Goal: Task Accomplishment & Management: Use online tool/utility

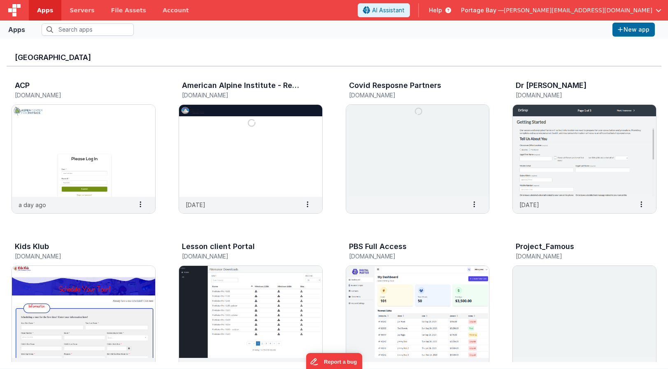
click at [608, 9] on span "[PERSON_NAME][EMAIL_ADDRESS][DOMAIN_NAME]" at bounding box center [578, 10] width 149 height 8
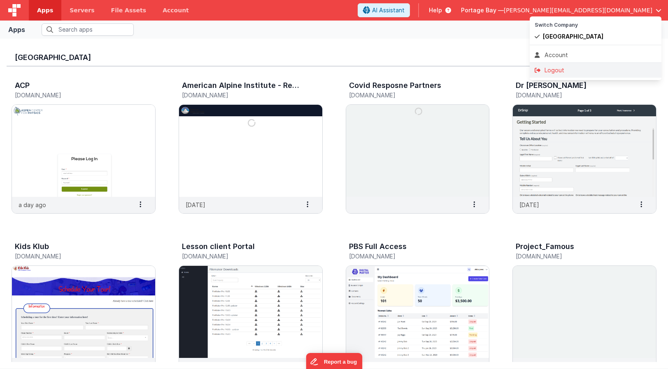
click at [575, 69] on div "Logout" at bounding box center [595, 70] width 122 height 8
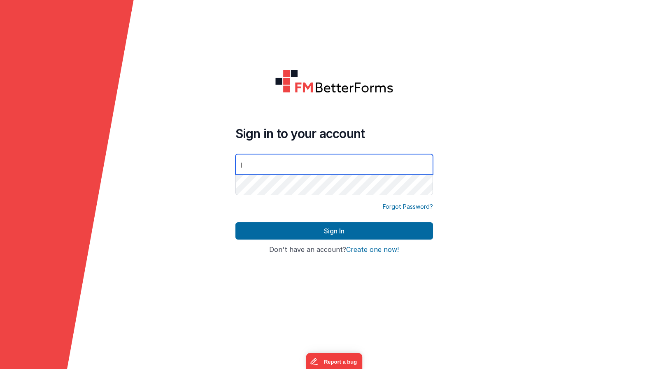
type input "[PERSON_NAME][EMAIL_ADDRESS][DOMAIN_NAME]"
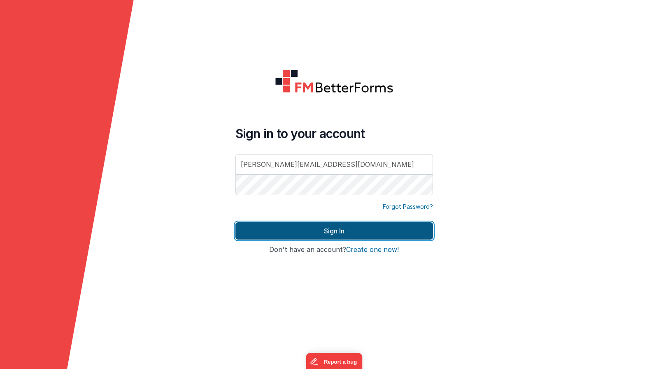
click at [330, 227] on button "Sign In" at bounding box center [333, 231] width 197 height 17
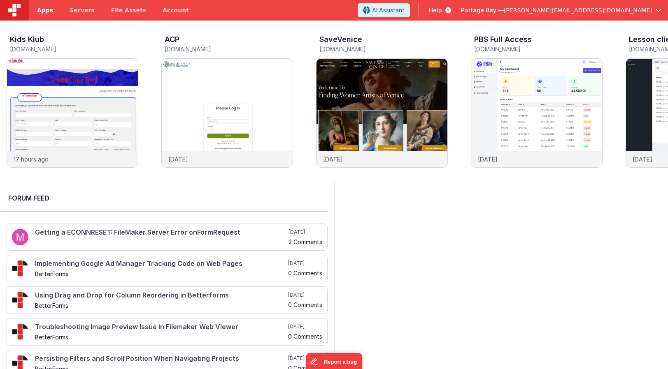
click at [49, 13] on span "Apps" at bounding box center [45, 10] width 16 height 8
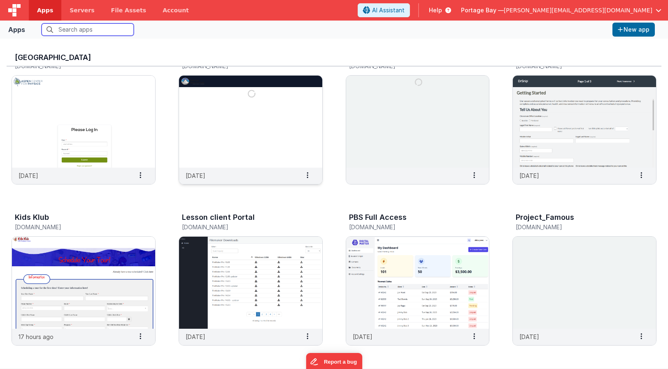
scroll to position [33, 0]
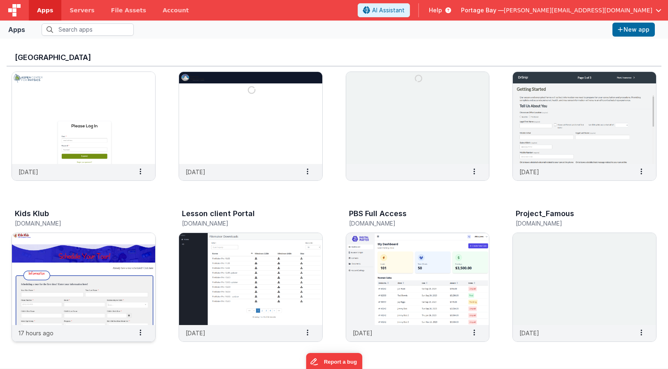
click at [93, 268] on img at bounding box center [83, 279] width 143 height 92
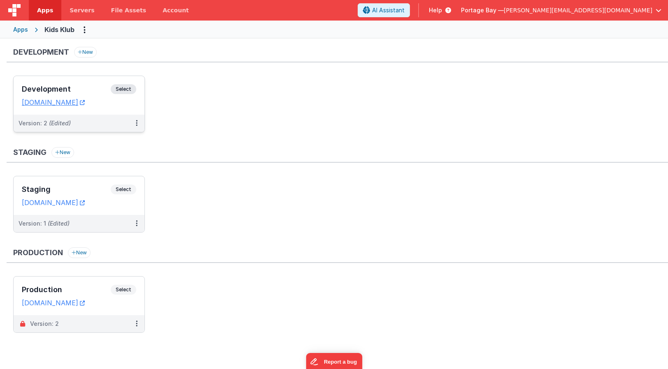
click at [130, 88] on span "Select" at bounding box center [124, 89] width 26 height 10
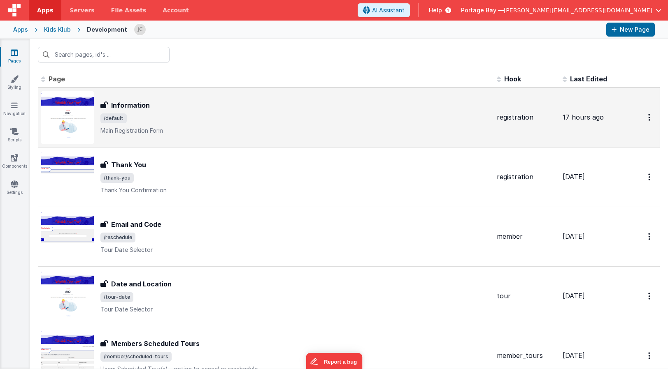
click at [249, 125] on div "Information Information /default Main Registration Form" at bounding box center [295, 117] width 390 height 35
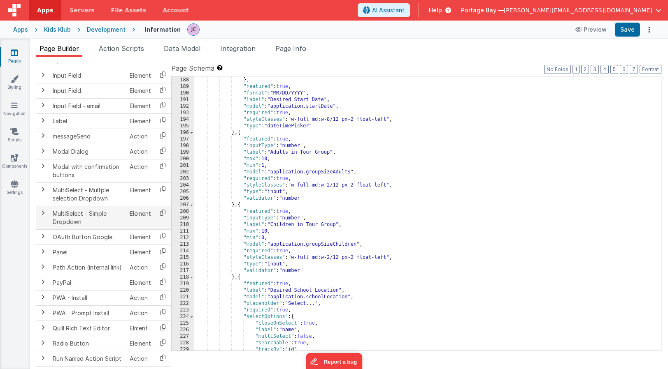
scroll to position [715, 0]
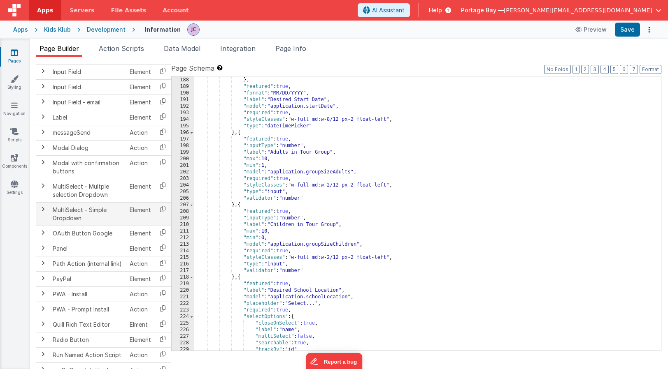
click at [41, 209] on span at bounding box center [42, 209] width 7 height 7
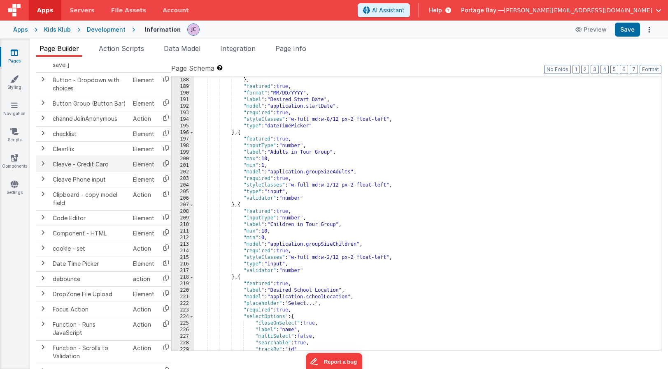
scroll to position [192, 0]
click at [42, 146] on span at bounding box center [42, 148] width 7 height 7
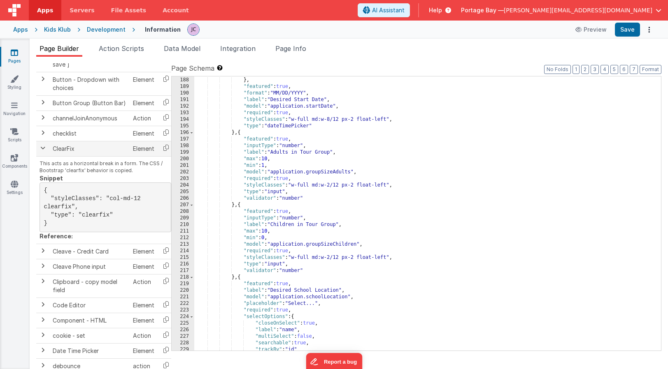
click at [42, 146] on span at bounding box center [42, 148] width 7 height 7
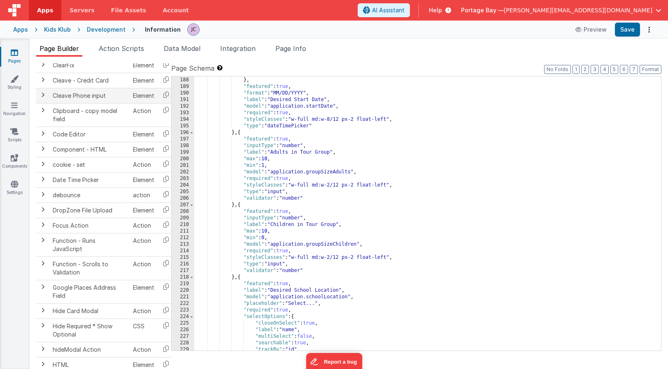
scroll to position [276, 0]
click at [42, 132] on span at bounding box center [42, 133] width 7 height 7
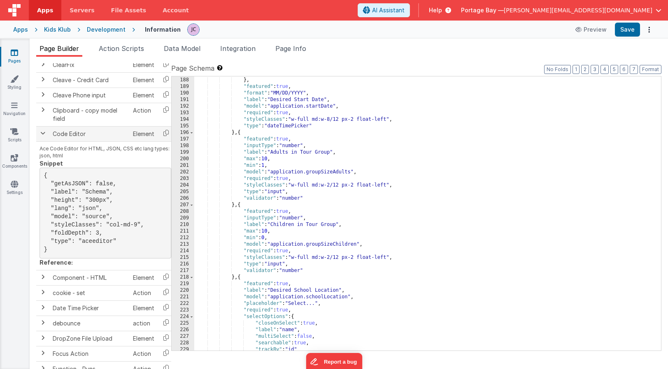
click at [42, 132] on span at bounding box center [42, 133] width 7 height 7
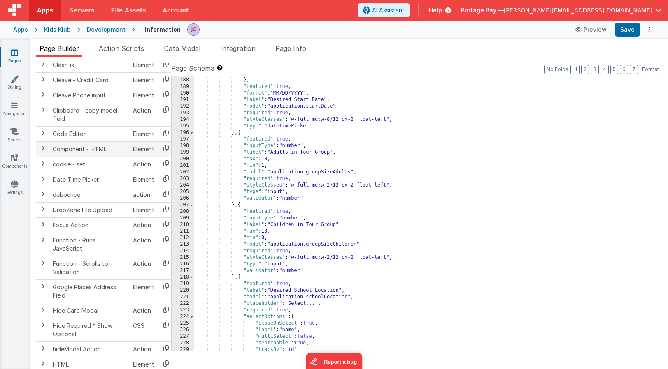
click at [42, 148] on span at bounding box center [42, 148] width 7 height 7
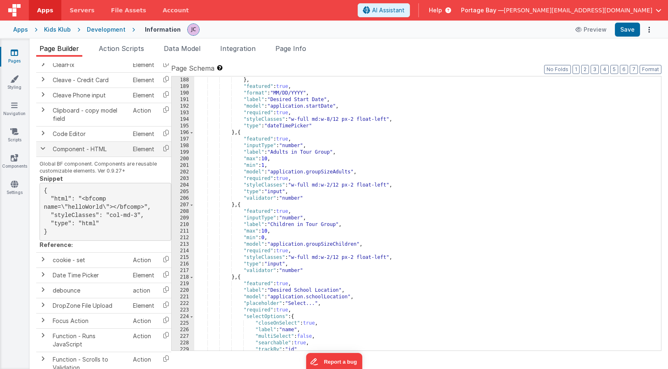
click at [42, 148] on span at bounding box center [42, 148] width 7 height 7
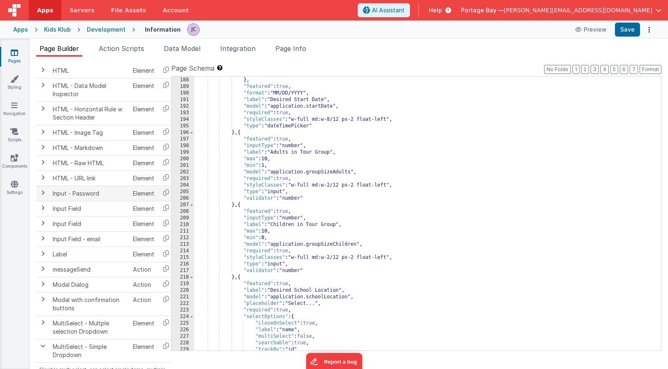
scroll to position [573, 0]
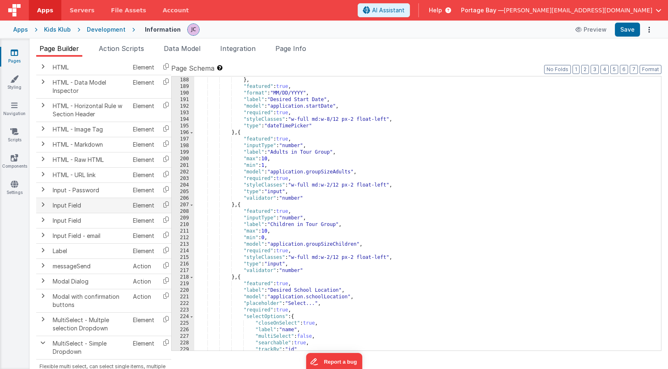
click at [42, 204] on span at bounding box center [42, 205] width 7 height 7
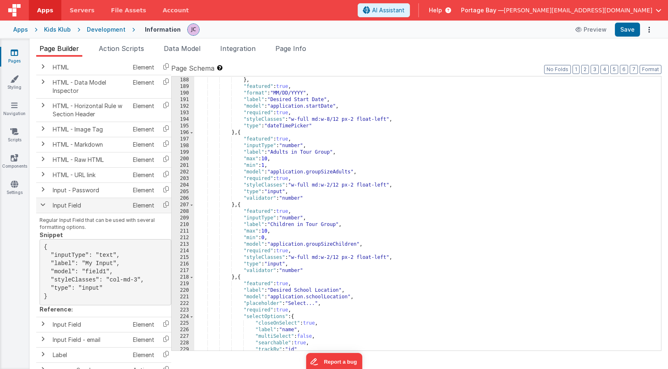
click at [42, 204] on span at bounding box center [42, 205] width 7 height 7
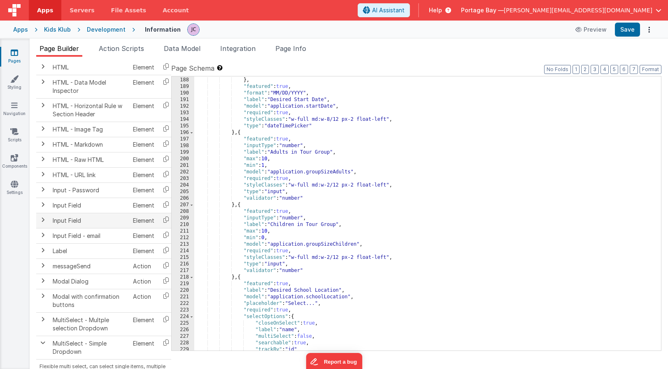
click at [43, 220] on span at bounding box center [42, 220] width 7 height 7
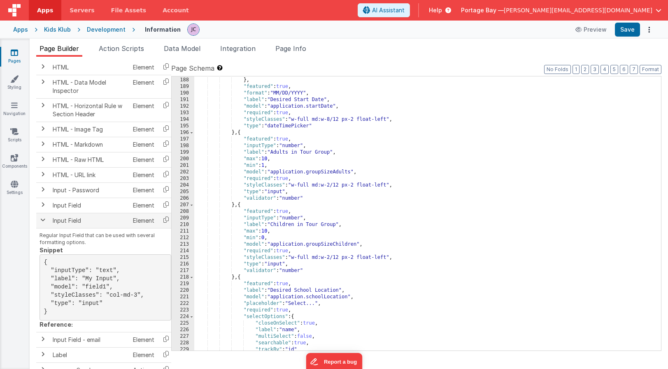
click at [43, 220] on span at bounding box center [42, 220] width 7 height 7
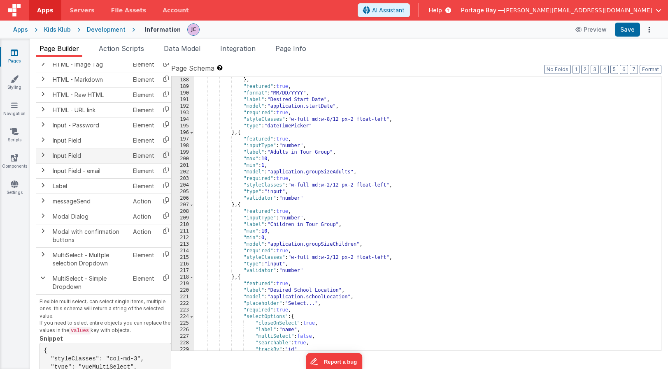
scroll to position [638, 0]
click at [44, 142] on span at bounding box center [42, 140] width 7 height 7
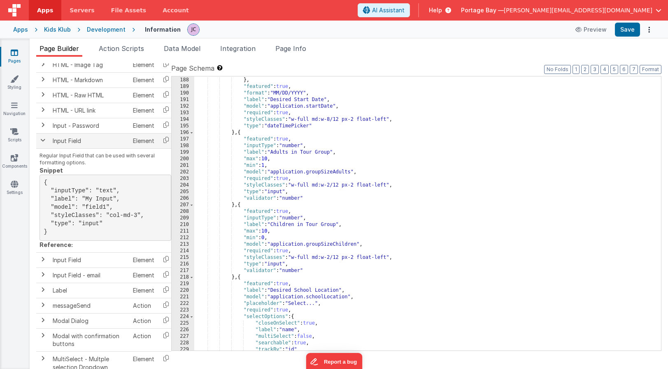
click at [44, 142] on span at bounding box center [42, 140] width 7 height 7
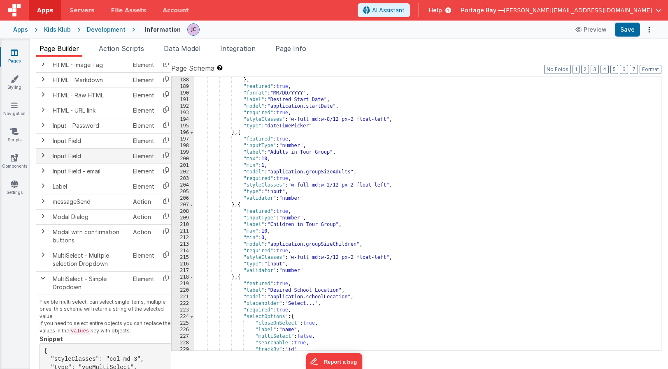
click at [44, 155] on span at bounding box center [42, 155] width 7 height 7
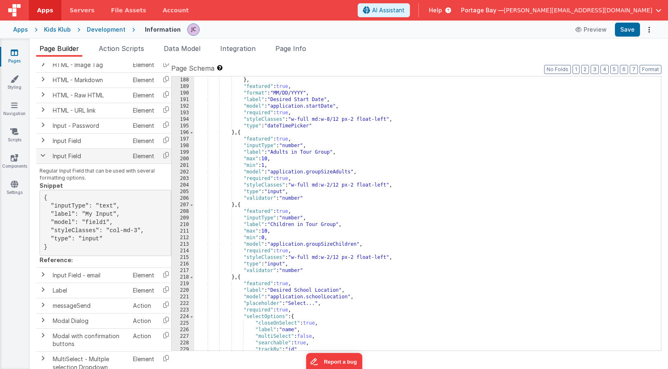
click at [44, 155] on span at bounding box center [42, 155] width 7 height 7
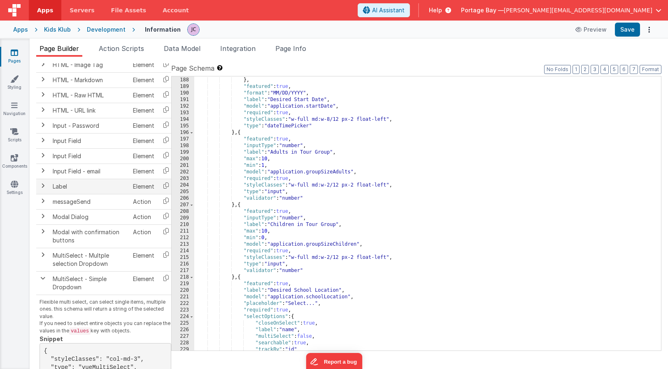
click at [42, 186] on span at bounding box center [42, 186] width 7 height 7
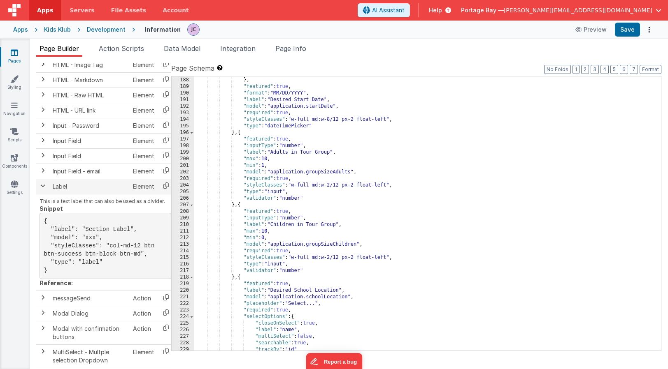
click at [42, 186] on span at bounding box center [42, 186] width 7 height 7
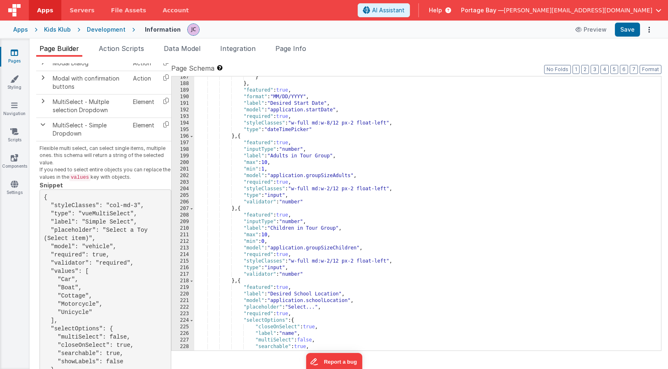
scroll to position [1252, 0]
click at [166, 123] on icon at bounding box center [166, 124] width 17 height 13
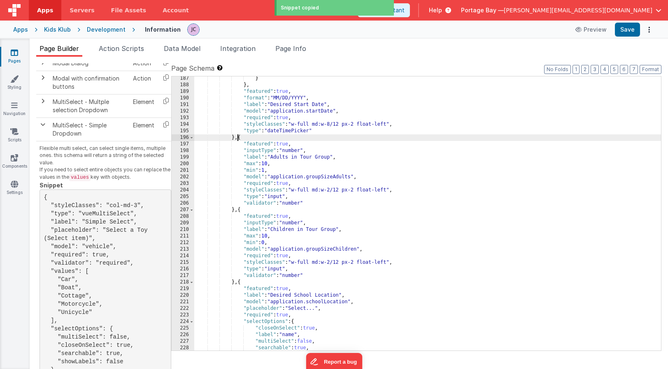
click at [237, 139] on div "} } , "featured" : true , "format" : "MM/DD/YYYY" , "label" : "Desired Start Da…" at bounding box center [427, 219] width 467 height 288
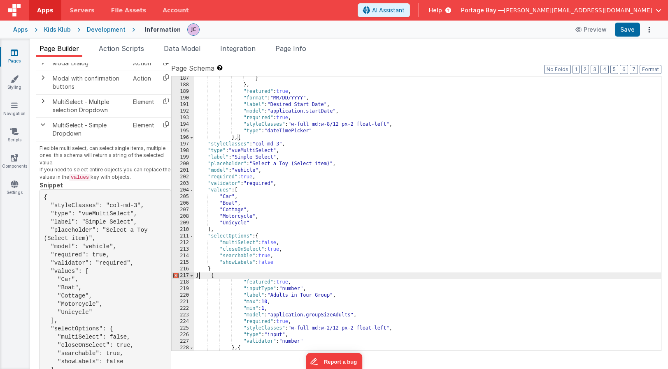
click at [199, 275] on div "} } , "featured" : true , "format" : "MM/DD/YYYY" , "label" : "Desired Start Da…" at bounding box center [427, 219] width 467 height 288
click at [654, 69] on button "Format" at bounding box center [650, 69] width 22 height 9
click at [237, 137] on div "} } , "featured" : true , "format" : "MM/DD/YYYY" , "label" : "Desired Start Da…" at bounding box center [427, 219] width 467 height 288
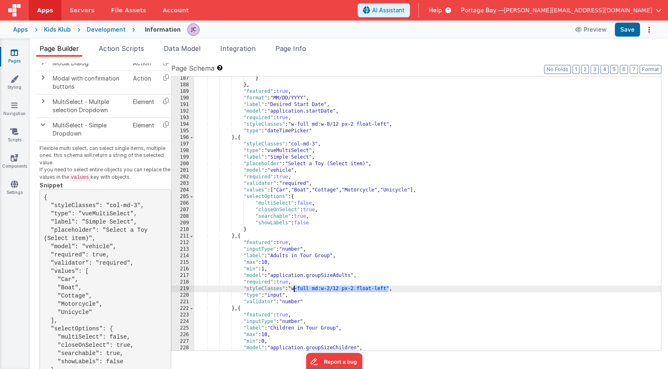
drag, startPoint x: 388, startPoint y: 288, endPoint x: 294, endPoint y: 289, distance: 94.2
click at [294, 289] on div "} } , "featured" : true , "format" : "MM/DD/YYYY" , "label" : "Desired Start Da…" at bounding box center [427, 219] width 467 height 288
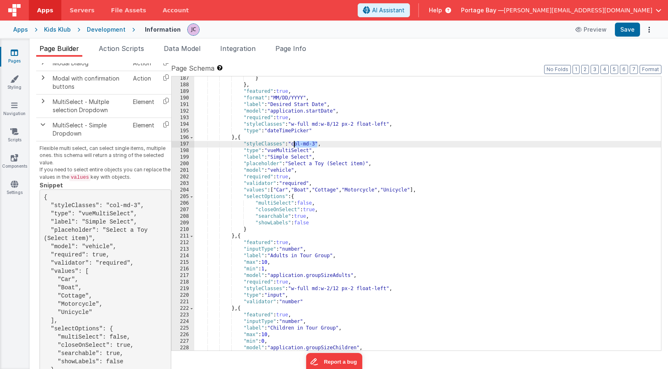
drag, startPoint x: 318, startPoint y: 144, endPoint x: 295, endPoint y: 144, distance: 23.5
click at [295, 144] on div "} } , "featured" : true , "format" : "MM/DD/YYYY" , "label" : "Desired Start Da…" at bounding box center [427, 219] width 467 height 288
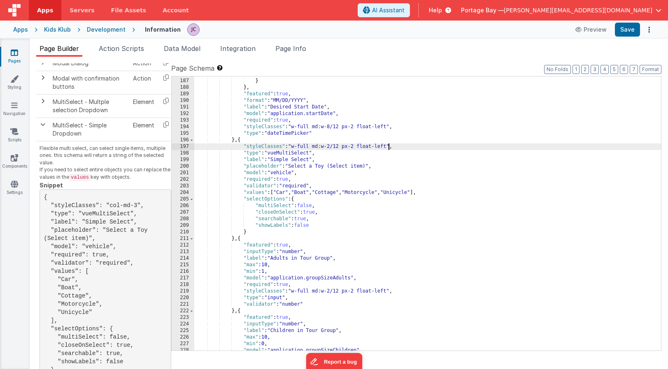
scroll to position [1249, 0]
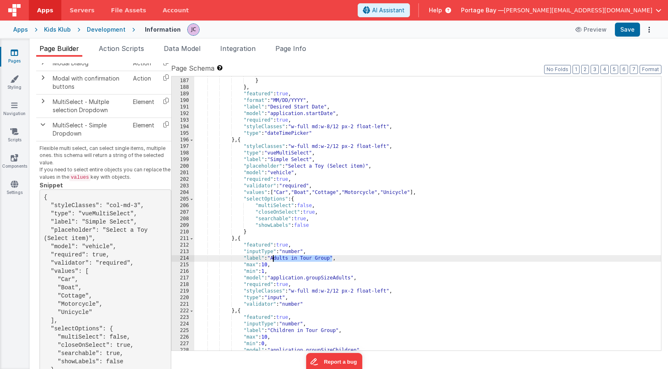
drag, startPoint x: 332, startPoint y: 258, endPoint x: 274, endPoint y: 258, distance: 58.0
click at [274, 258] on div ""[DATE]" : "fa fa-star" } } , "featured" : true , "format" : "MM/DD/YYYY" , "la…" at bounding box center [427, 215] width 467 height 288
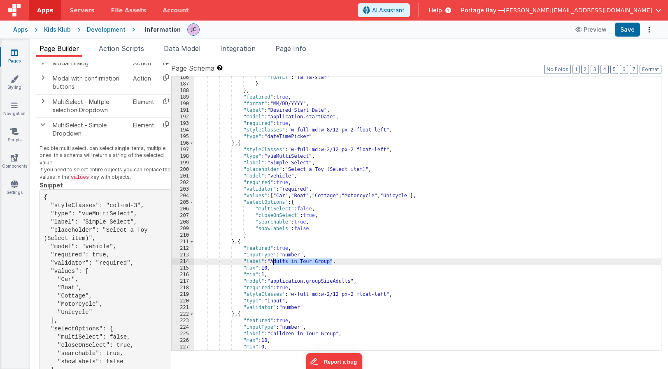
scroll to position [1246, 0]
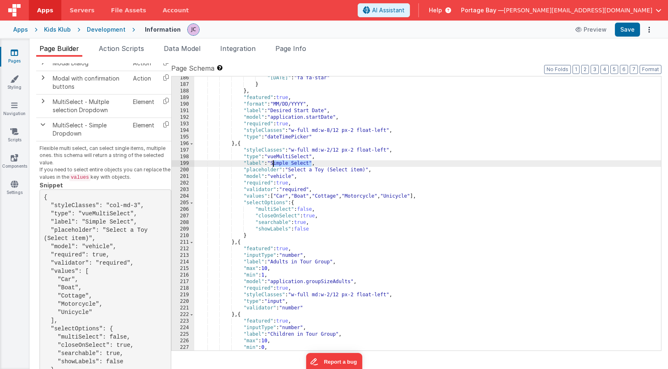
drag, startPoint x: 311, startPoint y: 161, endPoint x: 274, endPoint y: 164, distance: 37.1
click at [274, 164] on div ""[DATE]" : "fa fa-star" } } , "featured" : true , "format" : "MM/DD/YYYY" , "la…" at bounding box center [427, 219] width 467 height 288
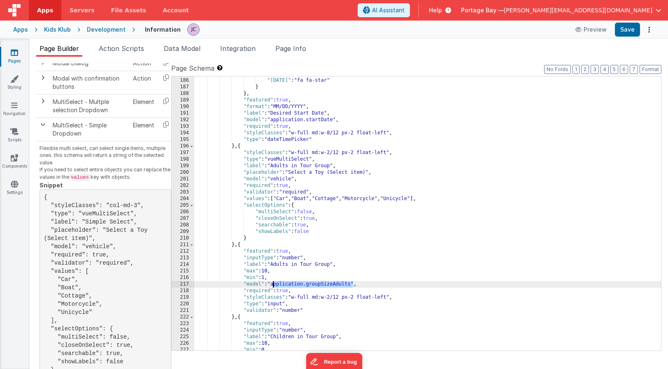
drag, startPoint x: 353, startPoint y: 283, endPoint x: 273, endPoint y: 285, distance: 80.6
click at [273, 285] on div ""icons" : { "[DATE]" : "fa fa-star" } } , "featured" : true , "format" : "MM/DD…" at bounding box center [427, 215] width 467 height 288
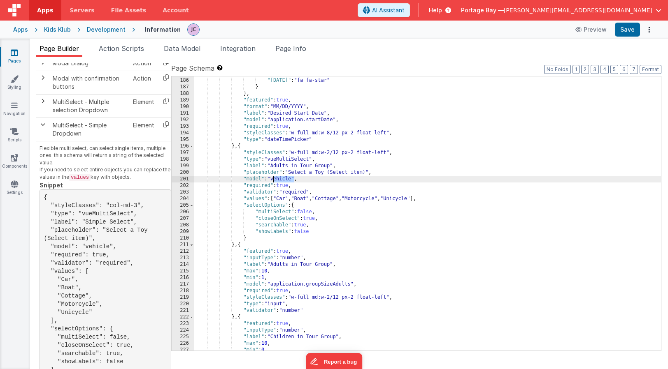
drag, startPoint x: 293, startPoint y: 178, endPoint x: 274, endPoint y: 180, distance: 19.0
click at [274, 180] on div ""icons" : { "[DATE]" : "fa fa-star" } } , "featured" : true , "format" : "MM/DD…" at bounding box center [427, 215] width 467 height 288
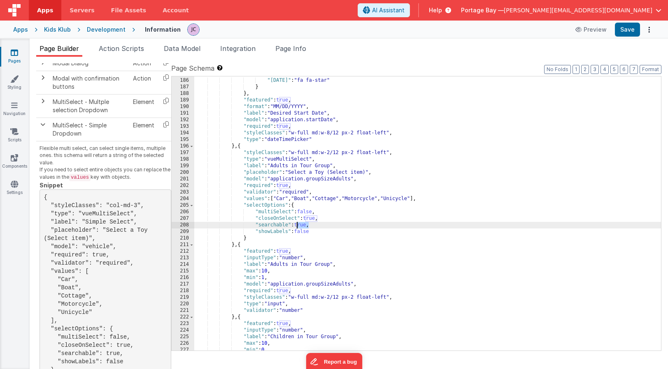
drag, startPoint x: 309, startPoint y: 225, endPoint x: 297, endPoint y: 225, distance: 11.9
click at [297, 225] on div ""icons" : { "[DATE]" : "fa fa-star" } } , "featured" : true , "format" : "MM/DD…" at bounding box center [427, 215] width 467 height 288
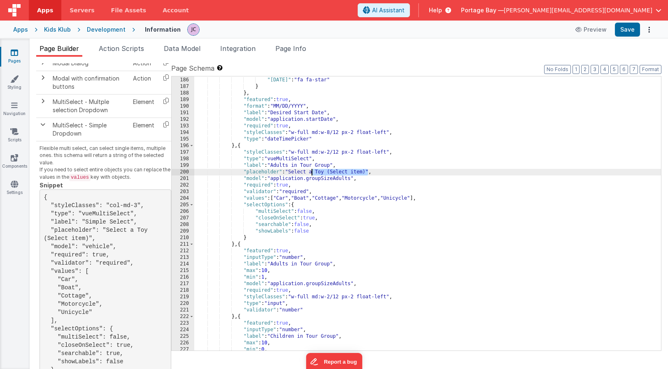
drag, startPoint x: 368, startPoint y: 171, endPoint x: 312, endPoint y: 173, distance: 56.0
click at [312, 173] on div ""icons" : { "[DATE]" : "fa fa-star" } } , "featured" : true , "format" : "MM/DD…" at bounding box center [427, 214] width 467 height 288
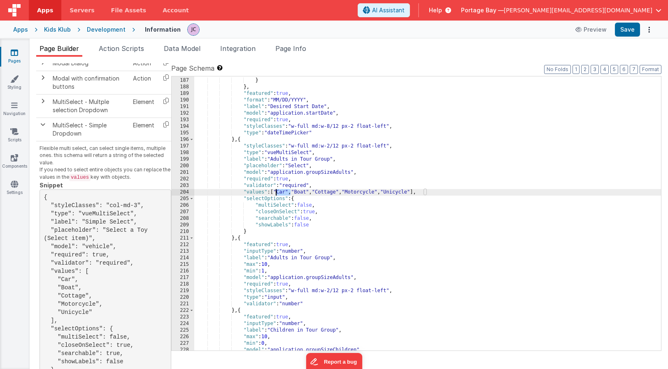
drag, startPoint x: 290, startPoint y: 190, endPoint x: 276, endPoint y: 192, distance: 14.5
click at [276, 192] on div ""[DATE]" : "fa fa-star" } } , "featured" : true , "format" : "MM/DD/YYYY" , "la…" at bounding box center [427, 215] width 467 height 288
drag, startPoint x: 302, startPoint y: 192, endPoint x: 286, endPoint y: 192, distance: 16.5
click at [286, 192] on div ""[DATE]" : "fa fa-star" } } , "featured" : true , "format" : "MM/DD/YYYY" , "la…" at bounding box center [427, 215] width 467 height 288
drag, startPoint x: 320, startPoint y: 192, endPoint x: 295, endPoint y: 193, distance: 25.1
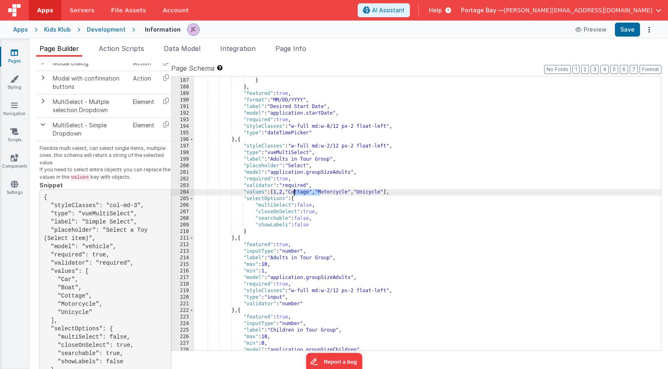
click at [295, 193] on div ""[DATE]" : "fa fa-star" } } , "featured" : true , "format" : "MM/DD/YYYY" , "la…" at bounding box center [427, 215] width 467 height 288
drag, startPoint x: 338, startPoint y: 192, endPoint x: 302, endPoint y: 193, distance: 35.4
click at [302, 193] on div ""[DATE]" : "fa fa-star" } } , "featured" : true , "format" : "MM/DD/YYYY" , "la…" at bounding box center [427, 215] width 467 height 288
drag, startPoint x: 341, startPoint y: 191, endPoint x: 312, endPoint y: 193, distance: 28.8
click at [312, 193] on div ""[DATE]" : "fa fa-star" } } , "featured" : true , "format" : "MM/DD/YYYY" , "la…" at bounding box center [427, 215] width 467 height 288
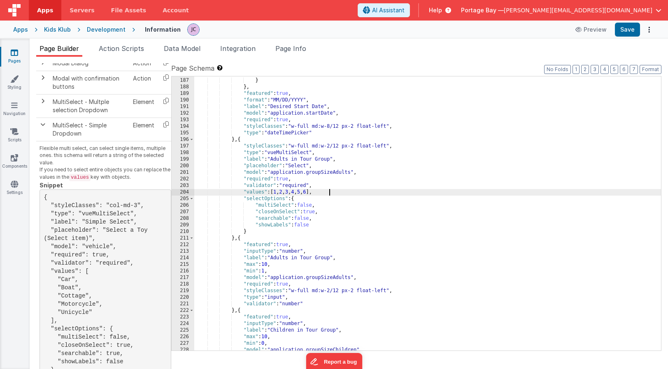
click at [346, 192] on div ""[DATE]" : "fa fa-star" } } , "featured" : true , "format" : "MM/DD/YYYY" , "la…" at bounding box center [427, 215] width 467 height 288
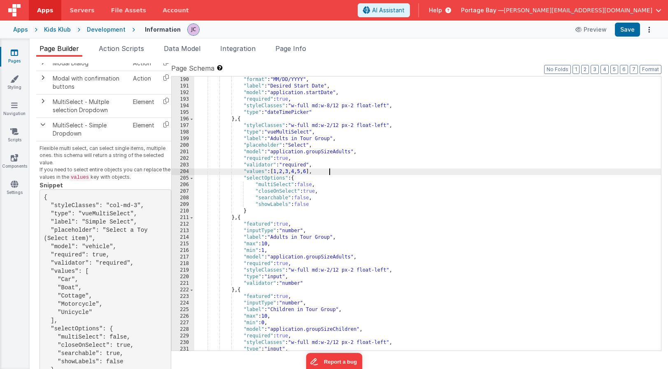
scroll to position [1272, 0]
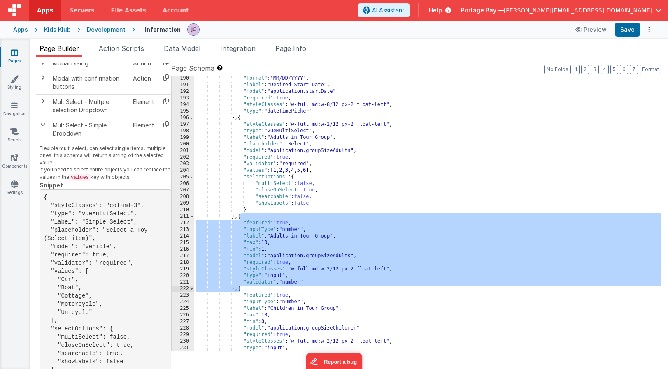
drag, startPoint x: 241, startPoint y: 217, endPoint x: 241, endPoint y: 290, distance: 72.8
click at [241, 290] on div ""format" : "MM/DD/YYYY" , "label" : "Desired Start Date" , "model" : "applicati…" at bounding box center [427, 219] width 467 height 288
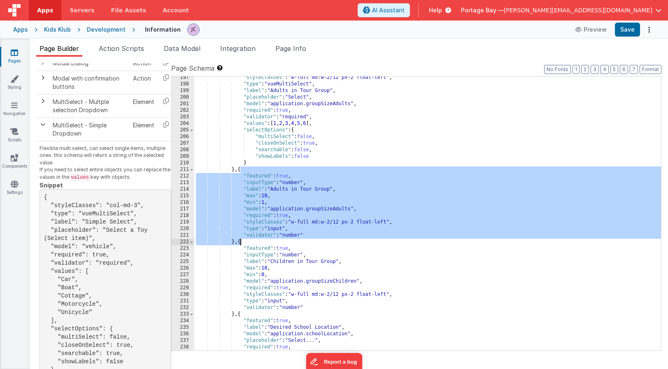
scroll to position [1329, 0]
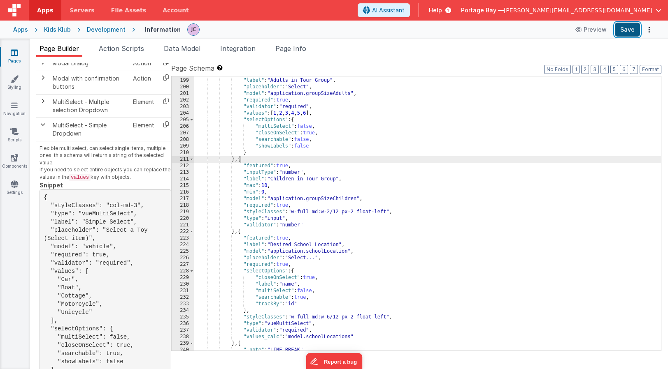
click at [628, 30] on button "Save" at bounding box center [627, 30] width 25 height 14
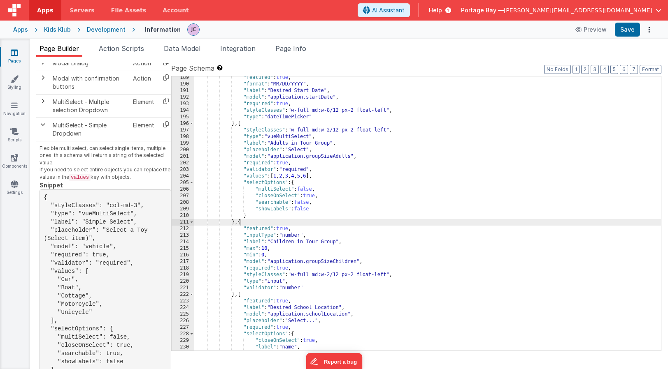
scroll to position [1265, 0]
click at [308, 151] on div ""featured" : true , "format" : "MM/DD/YYYY" , "label" : "Desired Start Date" , …" at bounding box center [427, 220] width 467 height 288
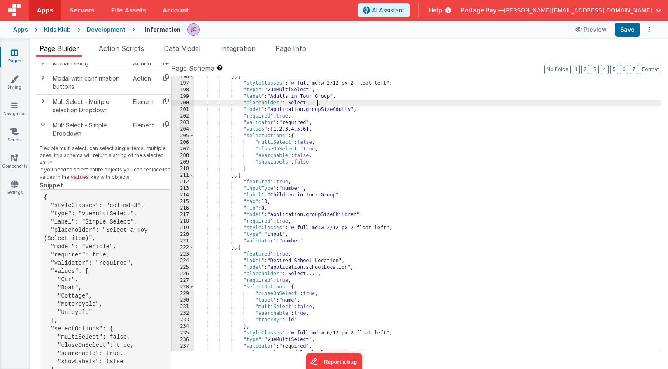
scroll to position [1325, 0]
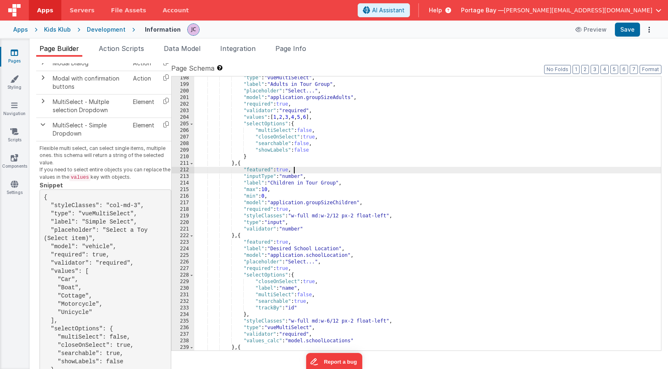
click at [295, 170] on div ""type" : "vueMultiSelect" , "label" : "Adults in Tour Group" , "placeholder" : …" at bounding box center [427, 219] width 467 height 288
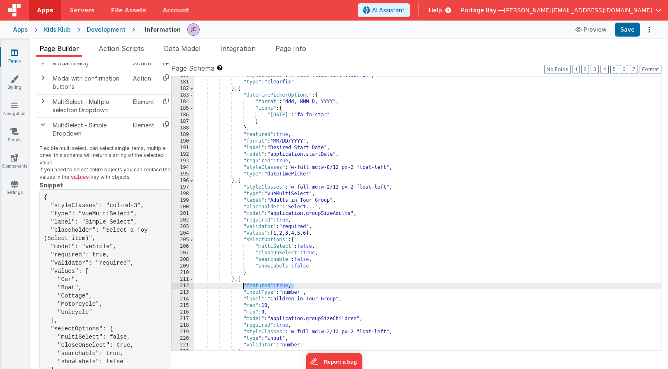
scroll to position [1208, 0]
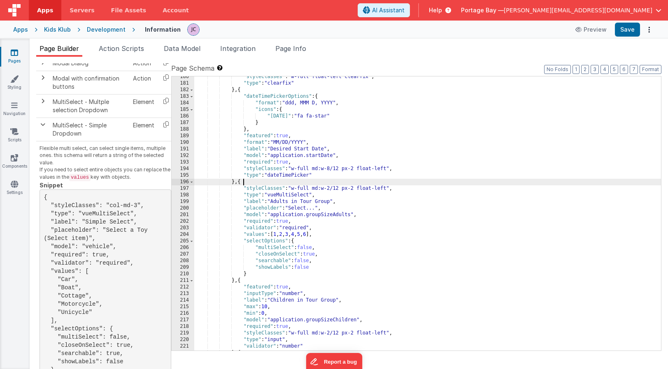
click at [264, 180] on div ""styleClasses" : "w-full float-left clearfix" , "type" : "clearfix" } , { "date…" at bounding box center [427, 218] width 467 height 288
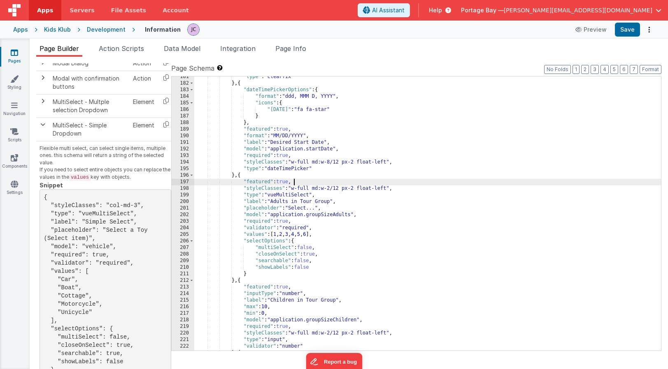
scroll to position [1225, 0]
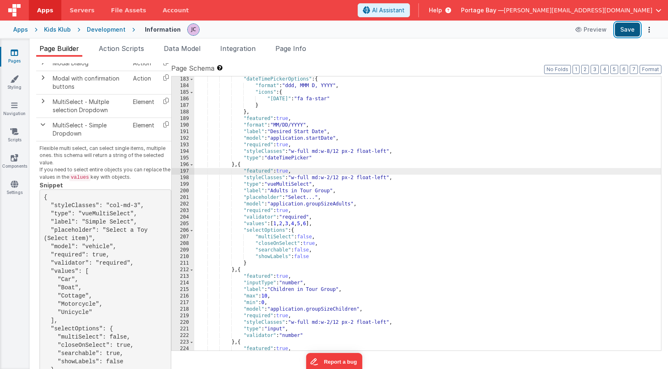
click at [626, 30] on button "Save" at bounding box center [627, 30] width 25 height 14
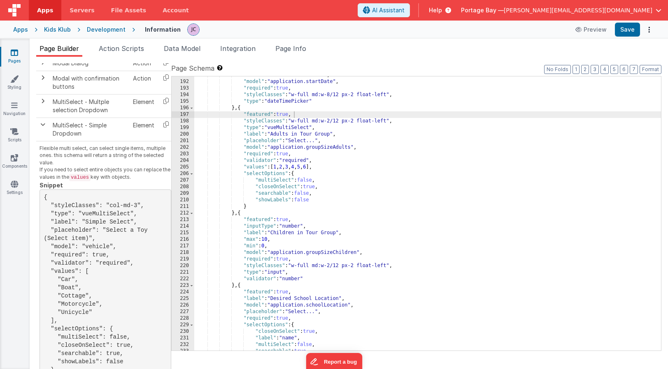
scroll to position [1300, 0]
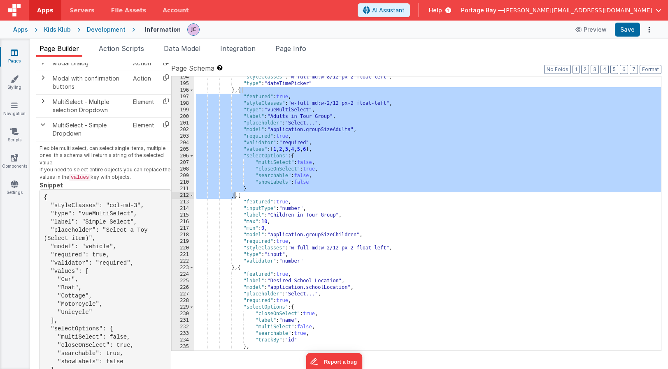
drag, startPoint x: 241, startPoint y: 91, endPoint x: 234, endPoint y: 193, distance: 102.7
click at [234, 193] on div ""styleClasses" : "w-full md:w-8/12 px-2 float-left" , "type" : "dateTimePicker"…" at bounding box center [427, 218] width 467 height 288
click at [240, 195] on div ""styleClasses" : "w-full md:w-8/12 px-2 float-left" , "type" : "dateTimePicker"…" at bounding box center [427, 218] width 467 height 288
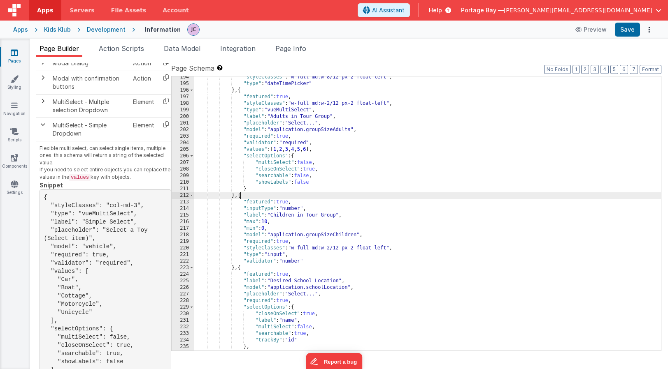
paste textarea
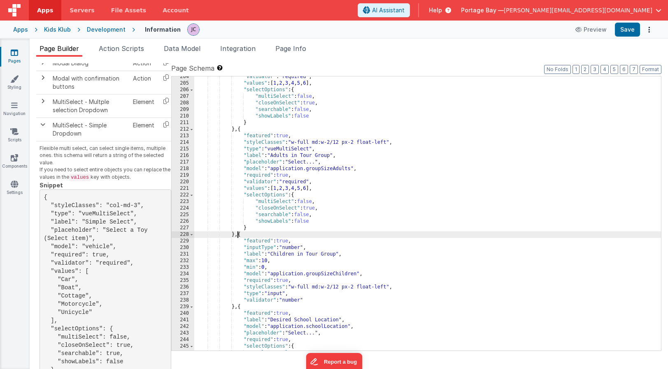
scroll to position [1369, 0]
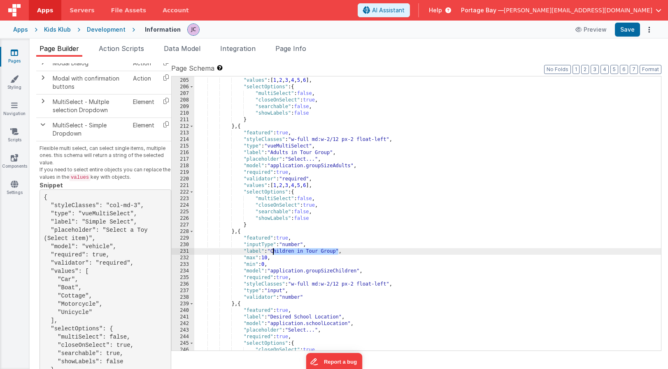
drag, startPoint x: 338, startPoint y: 250, endPoint x: 274, endPoint y: 253, distance: 63.8
click at [274, 253] on div ""validator" : "required" , "values" : [ 1 , 2 , 3 , 4 , 5 , 6 ] , "selectOption…" at bounding box center [427, 215] width 467 height 288
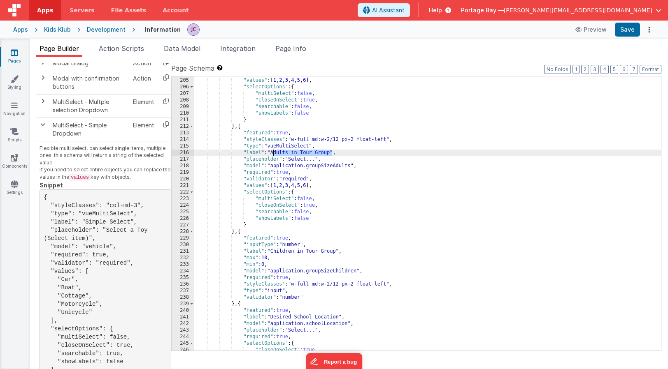
drag, startPoint x: 332, startPoint y: 153, endPoint x: 273, endPoint y: 153, distance: 58.8
click at [273, 153] on div ""validator" : "required" , "values" : [ 1 , 2 , 3 , 4 , 5 , 6 ] , "selectOption…" at bounding box center [427, 215] width 467 height 288
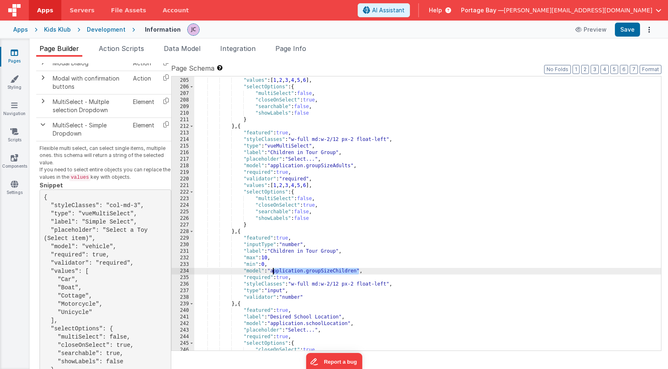
drag, startPoint x: 359, startPoint y: 271, endPoint x: 274, endPoint y: 271, distance: 84.8
click at [274, 271] on div ""validator" : "required" , "values" : [ 1 , 2 , 3 , 4 , 5 , 6 ] , "selectOption…" at bounding box center [427, 215] width 467 height 288
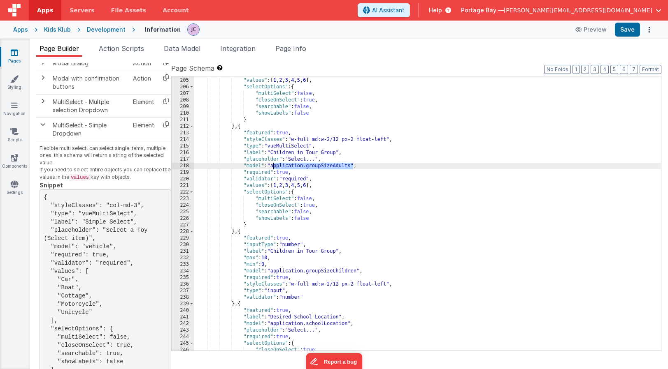
drag, startPoint x: 352, startPoint y: 165, endPoint x: 274, endPoint y: 167, distance: 78.2
click at [274, 167] on div ""validator" : "required" , "values" : [ 1 , 2 , 3 , 4 , 5 , 6 ] , "selectOption…" at bounding box center [427, 215] width 467 height 288
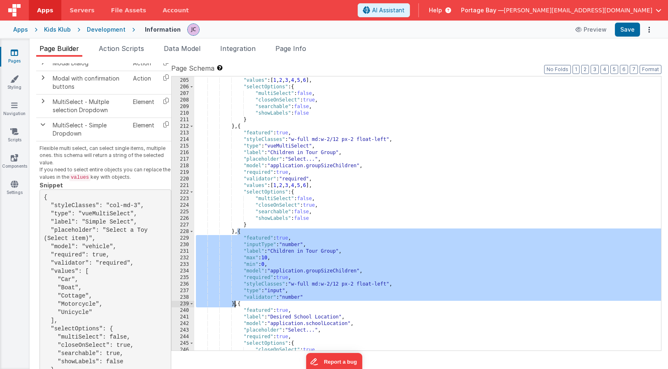
drag, startPoint x: 238, startPoint y: 233, endPoint x: 234, endPoint y: 302, distance: 68.8
click at [234, 302] on div ""validator" : "required" , "values" : [ 1 , 2 , 3 , 4 , 5 , 6 ] , "selectOption…" at bounding box center [427, 215] width 467 height 288
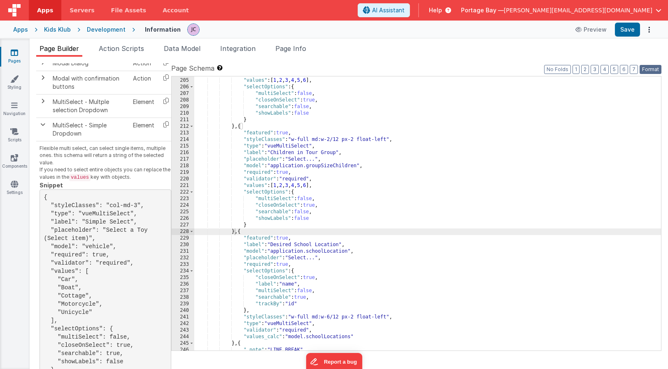
click at [648, 70] on button "Format" at bounding box center [650, 69] width 22 height 9
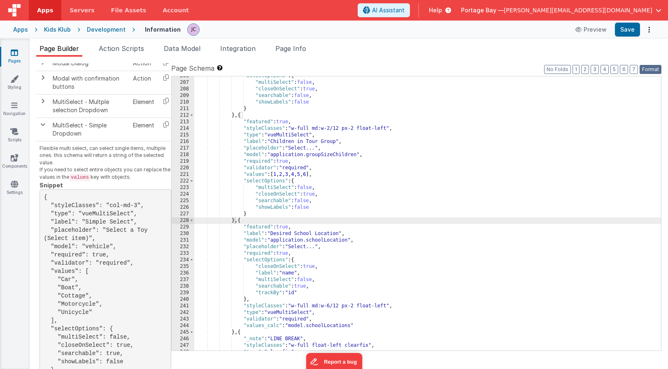
scroll to position [1380, 0]
click at [631, 30] on button "Save" at bounding box center [627, 30] width 25 height 14
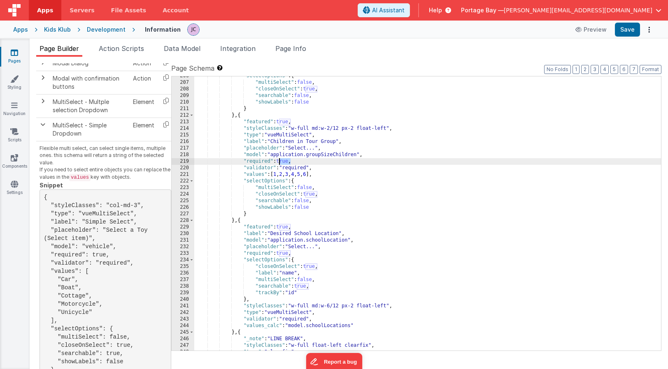
drag, startPoint x: 291, startPoint y: 161, endPoint x: 280, endPoint y: 160, distance: 11.1
click at [280, 160] on div ""selectOptions" : { "multiSelect" : false , "closeOnSelect" : true , "searchabl…" at bounding box center [427, 217] width 467 height 288
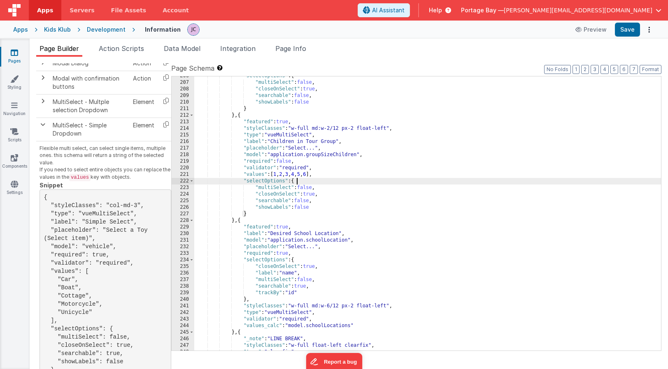
click at [361, 179] on div ""selectOptions" : { "multiSelect" : false , "closeOnSelect" : true , "searchabl…" at bounding box center [427, 217] width 467 height 288
click at [627, 32] on button "Save" at bounding box center [627, 30] width 25 height 14
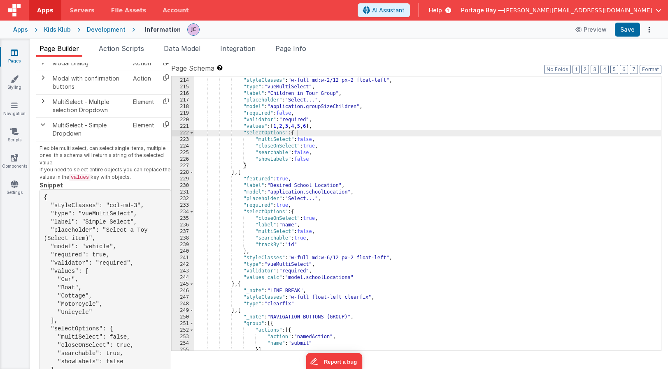
scroll to position [1428, 0]
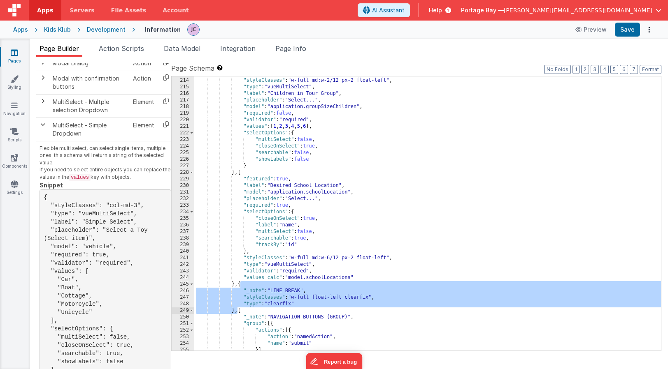
drag, startPoint x: 241, startPoint y: 284, endPoint x: 236, endPoint y: 311, distance: 27.5
click at [236, 311] on div ""featured" : true , "styleClasses" : "w-full md:w-2/12 px-2 float-left" , "type…" at bounding box center [427, 215] width 467 height 288
click at [241, 172] on div ""featured" : true , "styleClasses" : "w-full md:w-2/12 px-2 float-left" , "type…" at bounding box center [427, 215] width 467 height 288
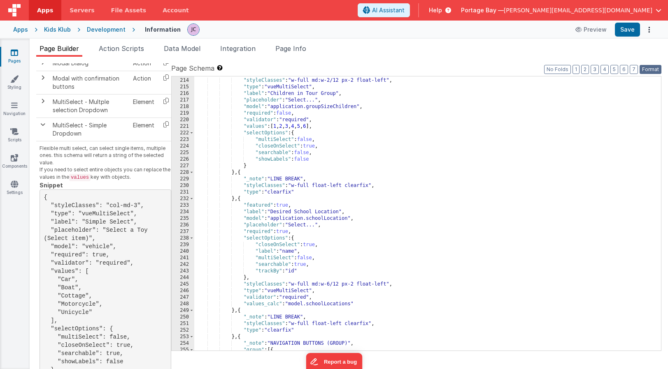
click at [650, 70] on button "Format" at bounding box center [650, 69] width 22 height 9
click at [625, 29] on button "Save" at bounding box center [627, 30] width 25 height 14
click at [102, 30] on div "Development" at bounding box center [106, 30] width 39 height 8
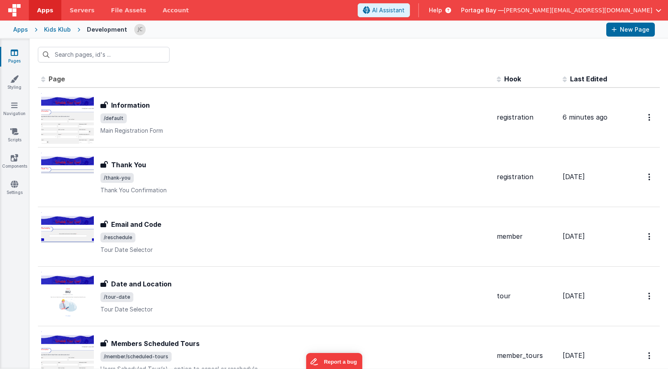
click at [60, 30] on div "Kids Klub" at bounding box center [57, 30] width 27 height 8
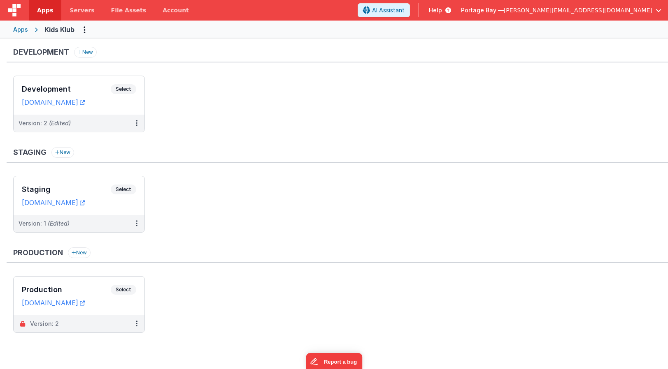
click at [43, 9] on span "Apps" at bounding box center [45, 10] width 16 height 8
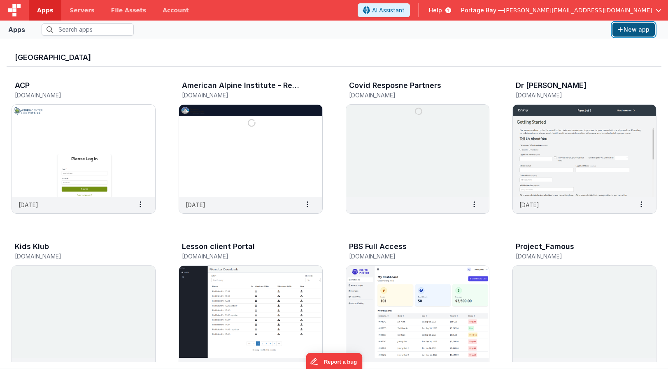
click at [640, 31] on button "New app" at bounding box center [633, 30] width 42 height 14
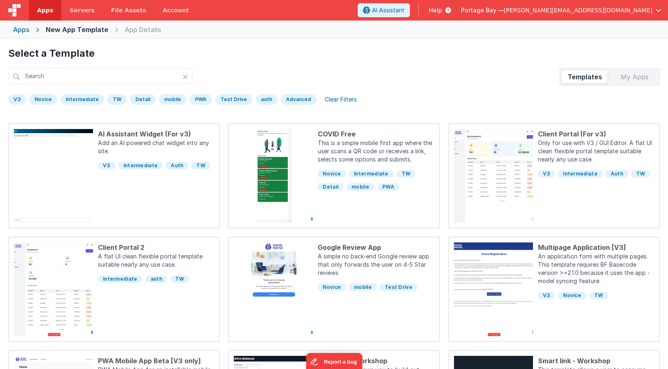
click at [629, 77] on div "My Apps" at bounding box center [634, 76] width 46 height 13
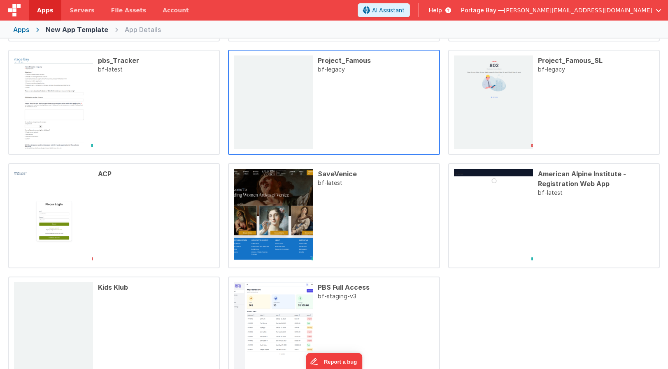
scroll to position [166, 0]
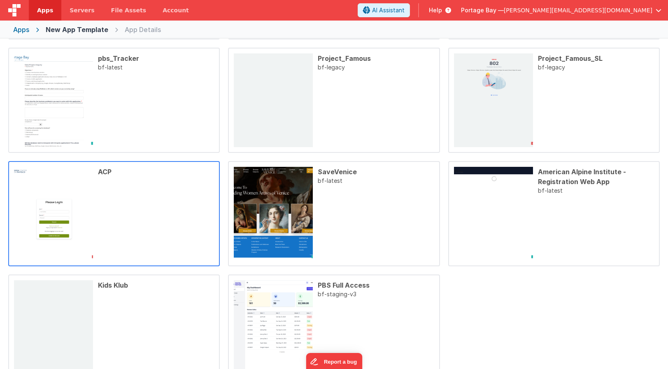
click at [141, 196] on p at bounding box center [156, 219] width 116 height 84
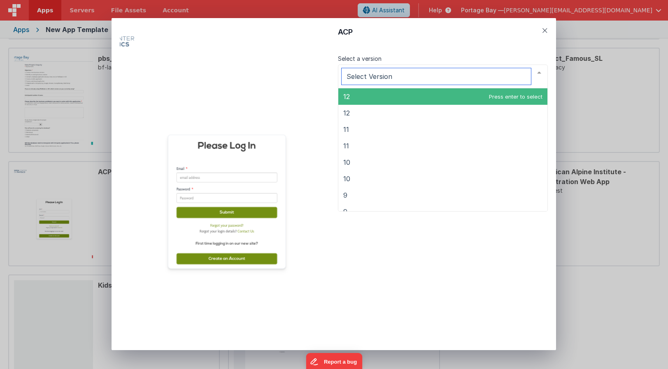
click at [539, 72] on div at bounding box center [539, 73] width 16 height 16
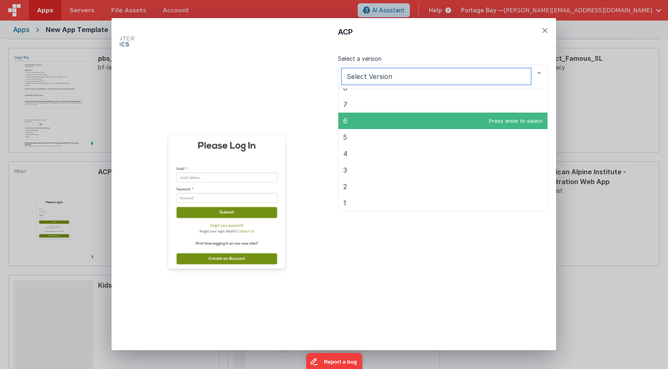
scroll to position [0, 0]
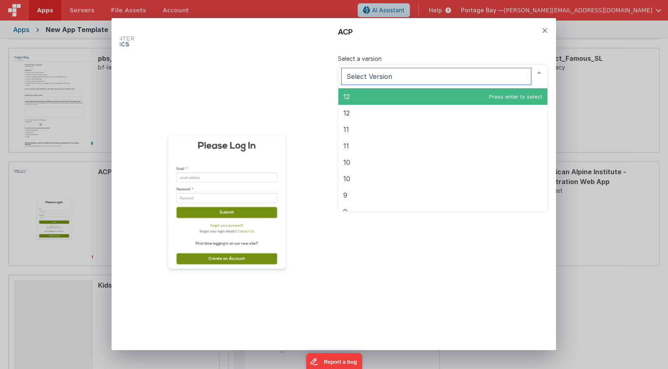
click at [458, 97] on span "12" at bounding box center [442, 96] width 209 height 16
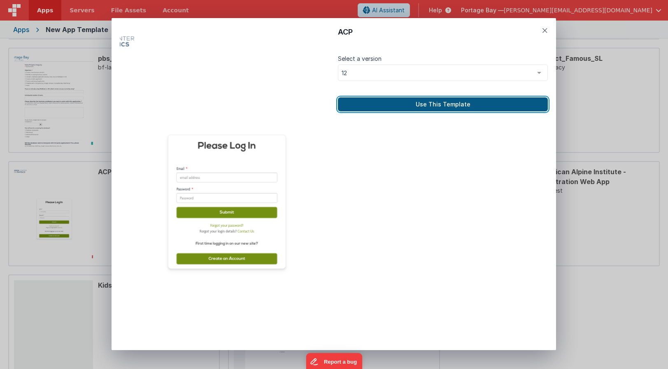
click at [464, 104] on button "Use This Template" at bounding box center [443, 105] width 210 height 14
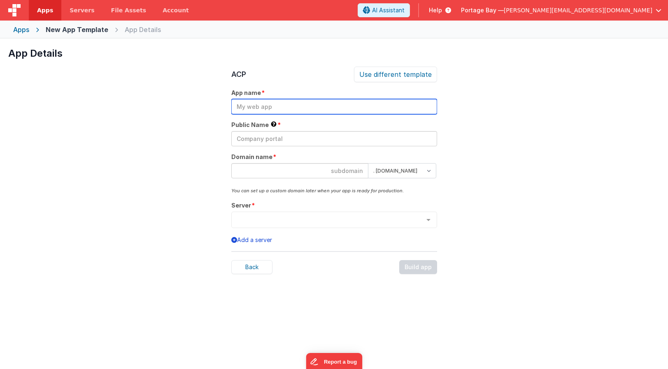
click at [275, 107] on input "text" at bounding box center [334, 106] width 206 height 15
type input "GEMS"
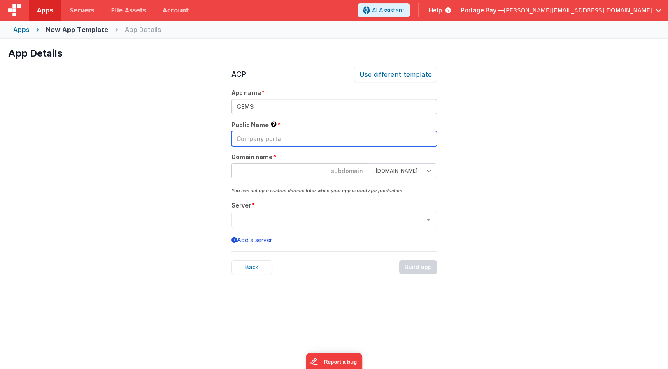
click at [277, 140] on input "text" at bounding box center [334, 138] width 206 height 15
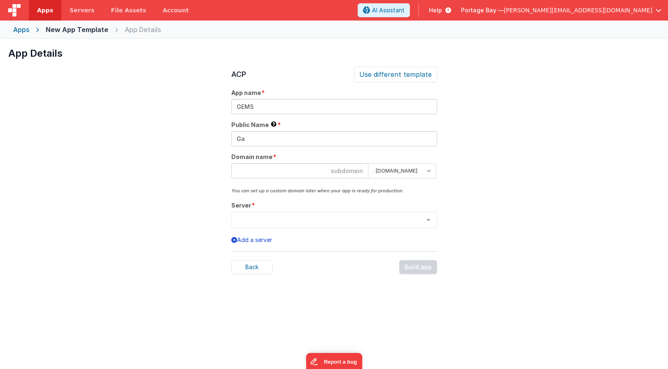
scroll to position [2, 0]
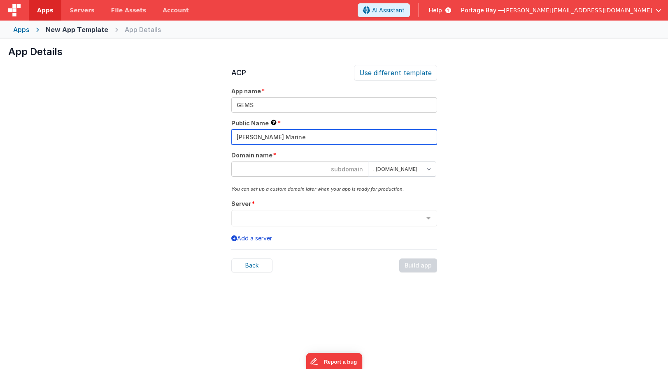
type input "[PERSON_NAME] Marine"
click at [274, 172] on input at bounding box center [299, 169] width 137 height 15
type input "gems"
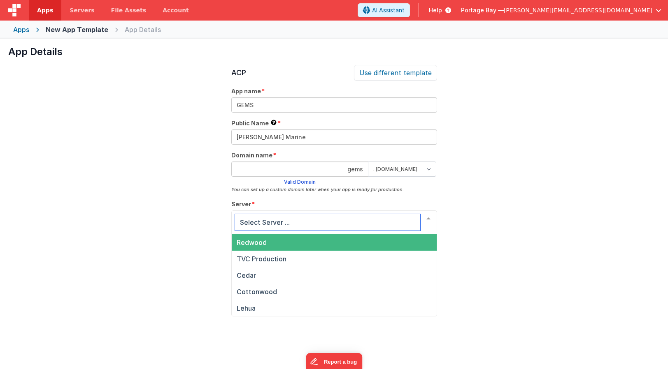
click at [427, 219] on div at bounding box center [428, 219] width 16 height 16
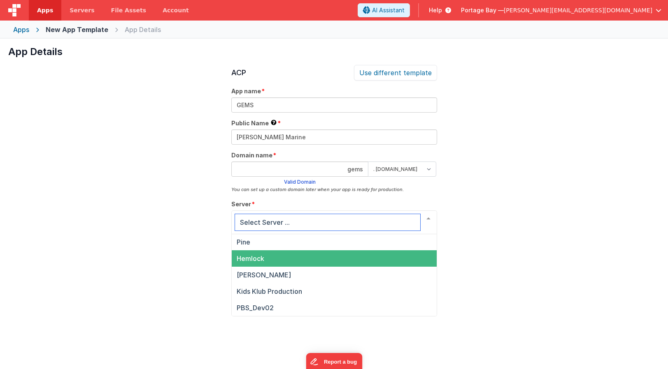
scroll to position [0, 0]
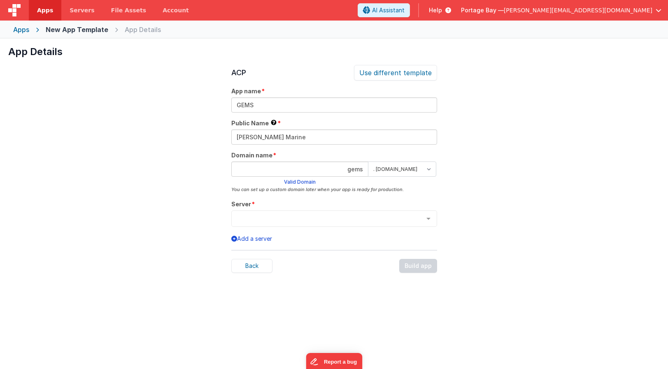
click at [479, 205] on div "App Details Preview Dr Snip Preview Covid Resposne Partners bf-legacy Preview L…" at bounding box center [334, 223] width 668 height 369
click at [262, 237] on button "Add a server" at bounding box center [251, 239] width 41 height 8
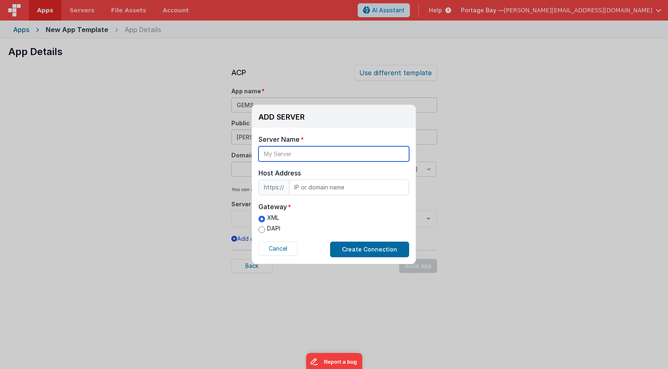
click at [285, 153] on input "text" at bounding box center [333, 153] width 151 height 15
drag, startPoint x: 332, startPoint y: 155, endPoint x: 243, endPoint y: 153, distance: 89.3
click at [243, 153] on div "ADD SERVER Delete Server Delete Server Name [DOMAIN_NAME] Host Address https://…" at bounding box center [334, 184] width 668 height 369
type input "Bluejay"
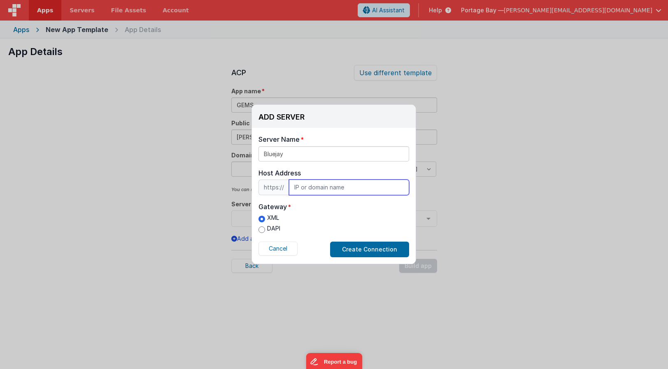
click at [314, 188] on input "text" at bounding box center [349, 188] width 120 height 16
type input "[DOMAIN_NAME]"
click at [374, 212] on div "Gateway XML DAPI" at bounding box center [333, 218] width 151 height 33
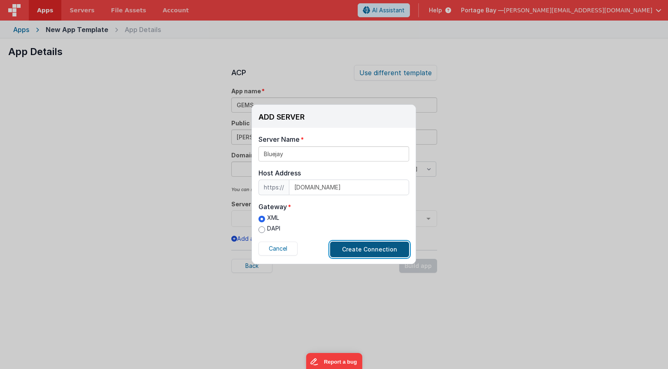
click at [370, 246] on button "Create Connection" at bounding box center [369, 250] width 79 height 16
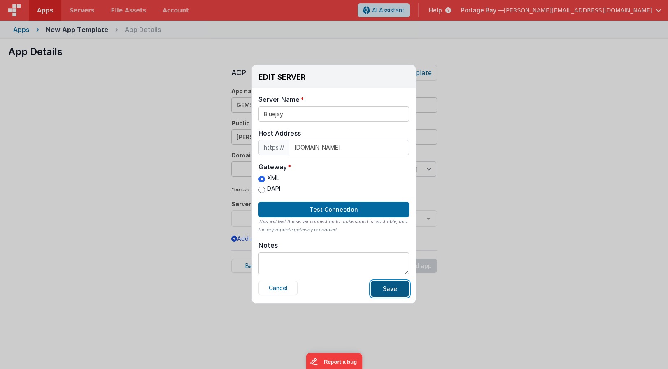
click at [393, 287] on button "Save" at bounding box center [390, 289] width 38 height 16
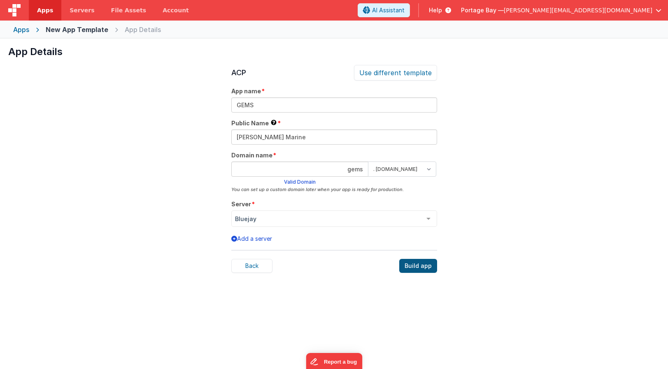
click at [422, 267] on div "Build app" at bounding box center [418, 266] width 38 height 14
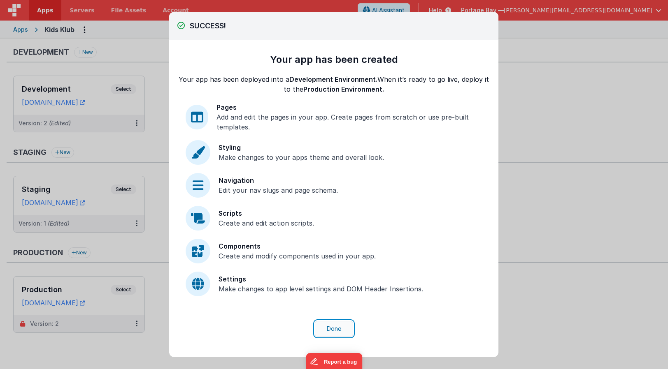
click at [334, 329] on button "Done" at bounding box center [334, 329] width 38 height 16
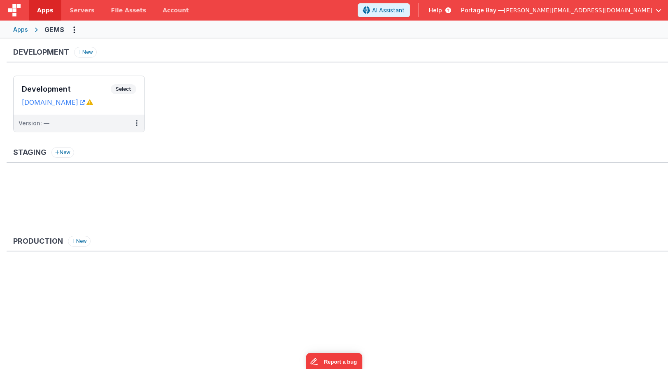
click at [49, 12] on span "Apps" at bounding box center [45, 10] width 16 height 8
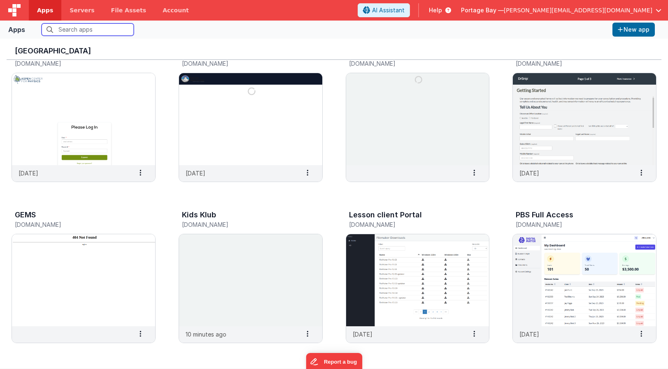
scroll to position [31, 0]
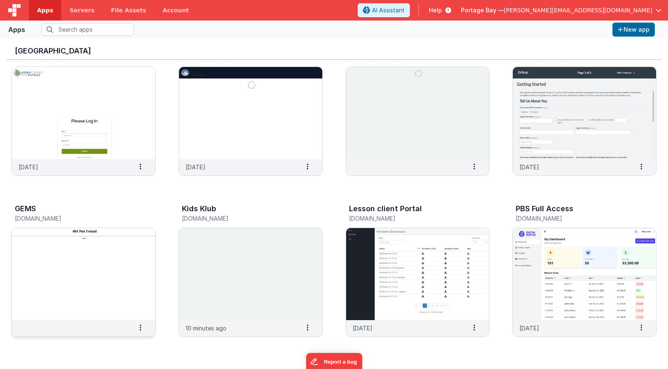
click at [115, 249] on img at bounding box center [83, 274] width 143 height 92
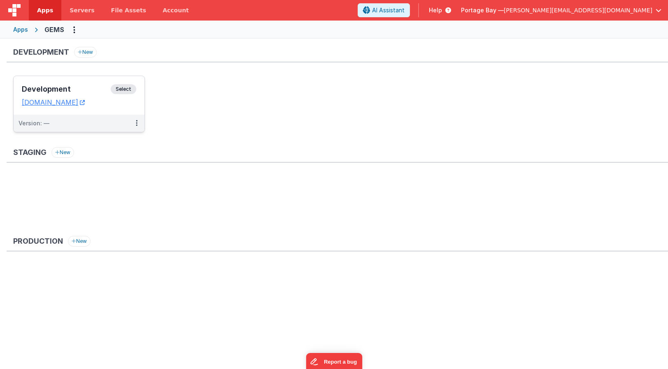
click at [132, 89] on span "Select" at bounding box center [124, 89] width 26 height 10
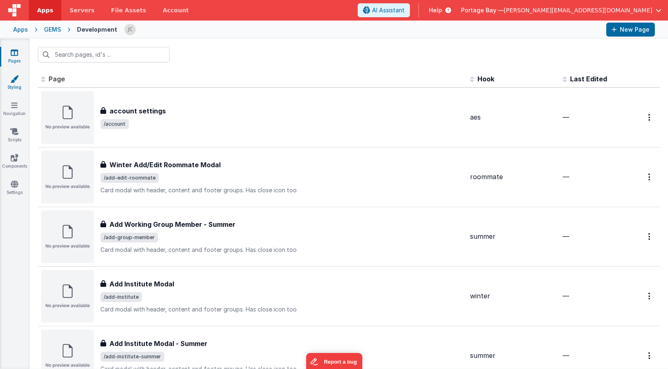
click at [14, 83] on link "Styling" at bounding box center [15, 83] width 30 height 16
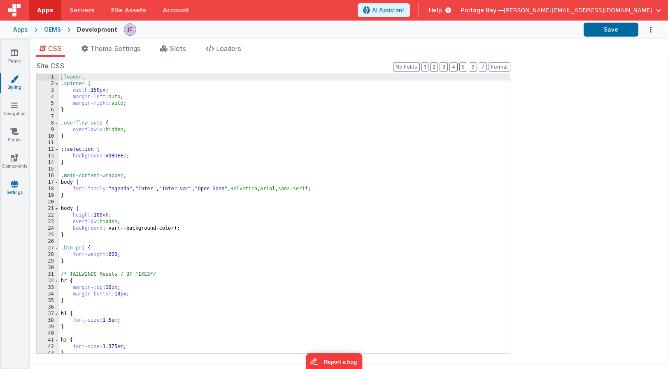
click at [12, 186] on icon at bounding box center [14, 184] width 7 height 8
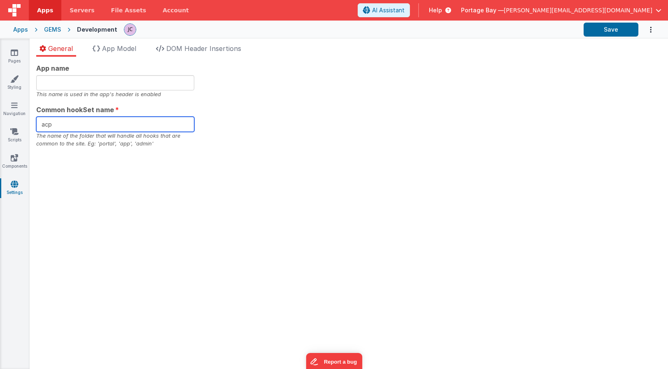
drag, startPoint x: 53, startPoint y: 125, endPoint x: 28, endPoint y: 125, distance: 24.7
click at [28, 125] on section "Pages Styling Navigation Scripts Components Settings General App Model DOM Head…" at bounding box center [334, 204] width 668 height 331
type input "gems"
click at [221, 138] on div "App name This name is used in the app's header is enabled Common hookSet name g…" at bounding box center [348, 105] width 625 height 85
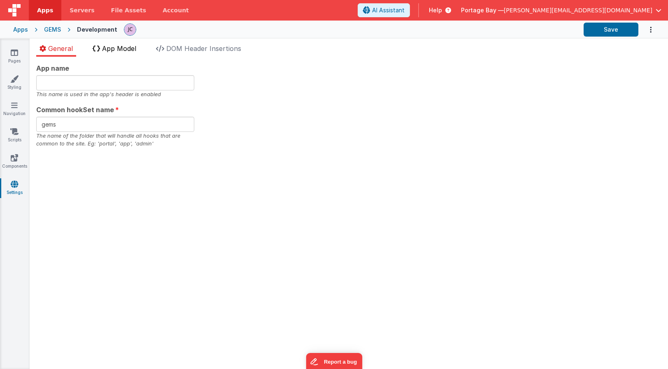
click at [117, 50] on span "App Model" at bounding box center [119, 48] width 34 height 8
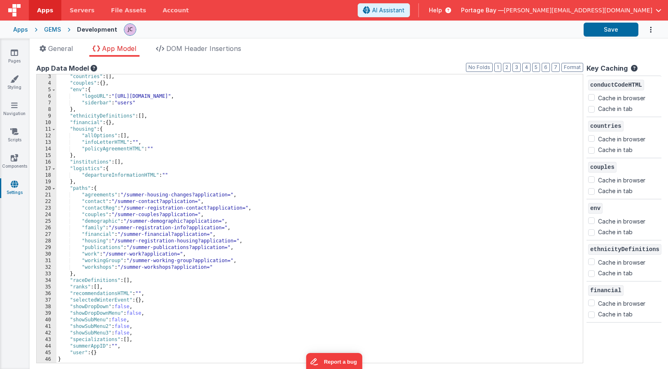
scroll to position [14, 0]
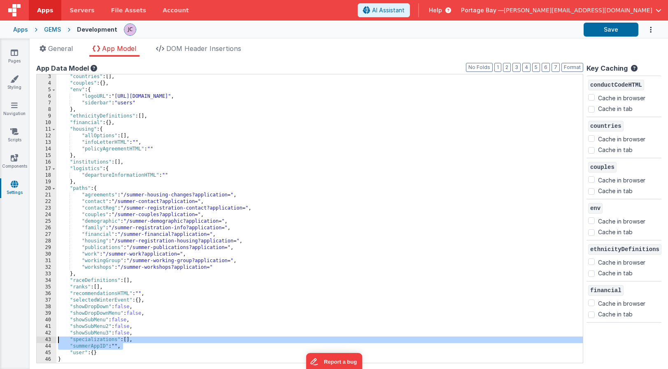
drag, startPoint x: 125, startPoint y: 347, endPoint x: 49, endPoint y: 340, distance: 76.4
click at [49, 340] on div "3 4 5 6 7 8 9 10 11 12 13 14 15 16 17 18 19 20 21 22 23 24 25 26 27 28 29 30 31…" at bounding box center [309, 219] width 547 height 290
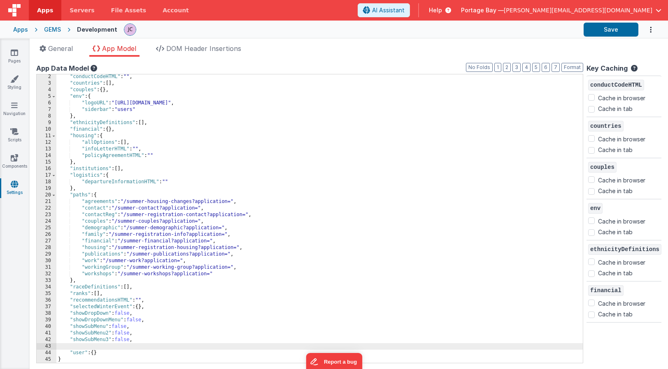
scroll to position [1, 0]
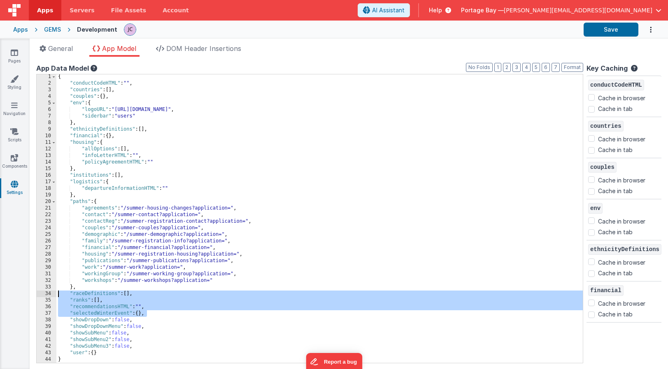
drag, startPoint x: 150, startPoint y: 315, endPoint x: 37, endPoint y: 293, distance: 114.9
click at [37, 293] on div "1 2 3 4 5 6 7 8 9 10 11 12 13 14 15 16 17 18 19 20 21 22 23 24 25 26 27 28 29 3…" at bounding box center [309, 219] width 547 height 290
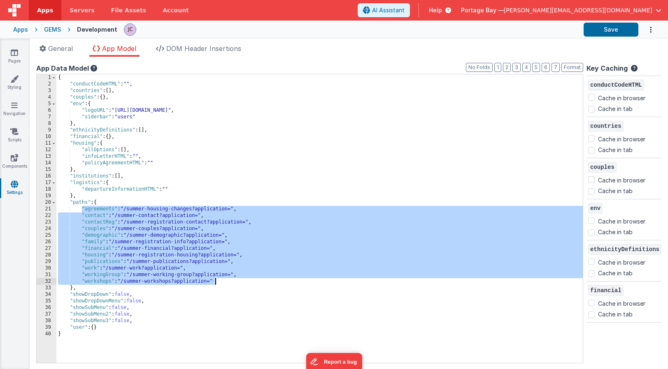
drag, startPoint x: 82, startPoint y: 207, endPoint x: 225, endPoint y: 285, distance: 163.1
click at [225, 285] on div "{ "conductCodeHTML" : "" , "countries" : [ ] , "couples" : { } , "env" : { "log…" at bounding box center [319, 225] width 526 height 302
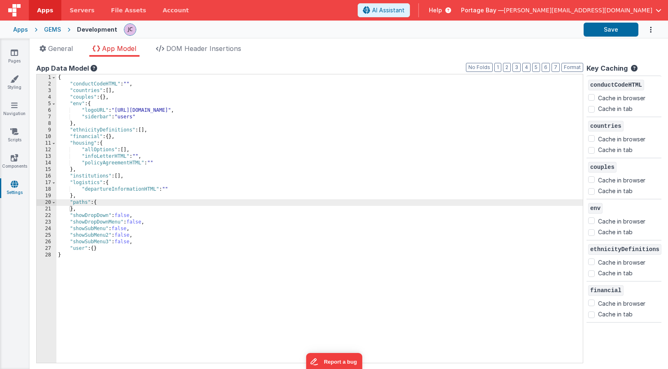
click at [70, 209] on div "{ "conductCodeHTML" : "" , "countries" : [ ] , "couples" : { } , "env" : { "log…" at bounding box center [319, 225] width 526 height 302
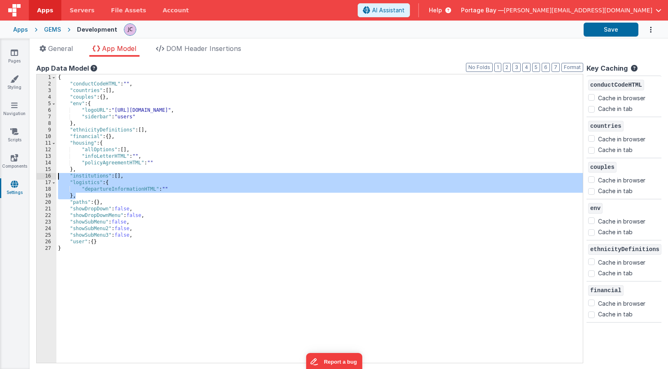
drag, startPoint x: 78, startPoint y: 196, endPoint x: 47, endPoint y: 175, distance: 37.3
click at [47, 175] on div "1 2 3 4 5 6 7 8 9 10 11 12 13 14 15 16 17 18 19 20 21 22 23 24 25 26 27 { "cond…" at bounding box center [309, 219] width 547 height 290
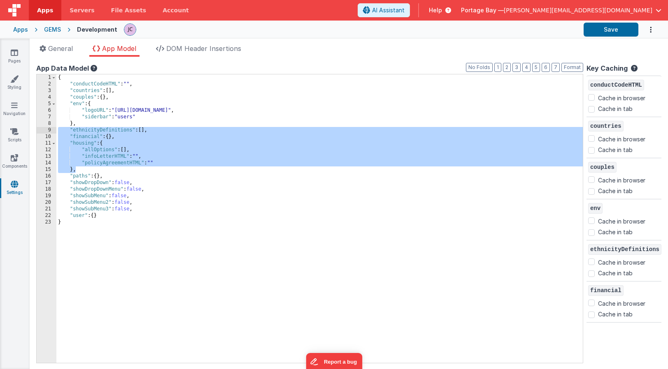
drag, startPoint x: 77, startPoint y: 170, endPoint x: 42, endPoint y: 130, distance: 52.8
click at [42, 130] on div "1 2 3 4 5 6 7 8 9 10 11 12 13 14 15 16 17 18 19 20 21 22 23 { "conductCodeHTML"…" at bounding box center [309, 219] width 547 height 290
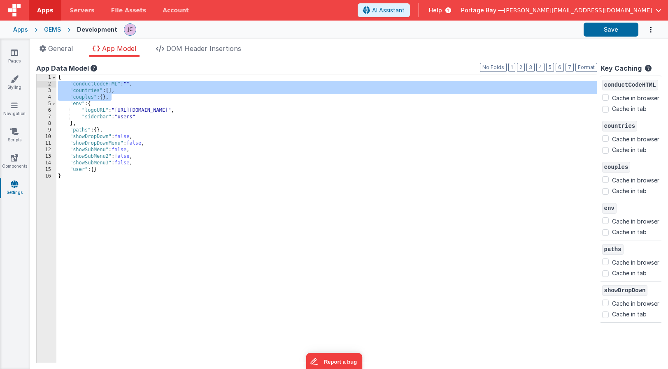
drag, startPoint x: 112, startPoint y: 99, endPoint x: 49, endPoint y: 86, distance: 64.3
click at [49, 86] on div "1 2 3 4 5 6 7 8 9 10 11 12 13 14 15 16 { "conductCodeHTML" : "" , "countries" :…" at bounding box center [316, 219] width 561 height 290
checkbox input "false"
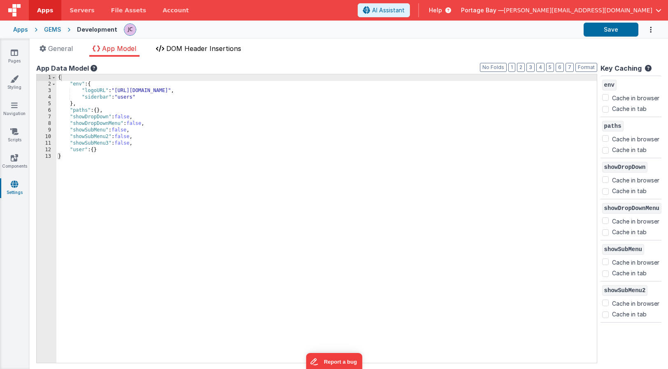
click at [204, 49] on span "DOM Header Insertions" at bounding box center [203, 48] width 75 height 8
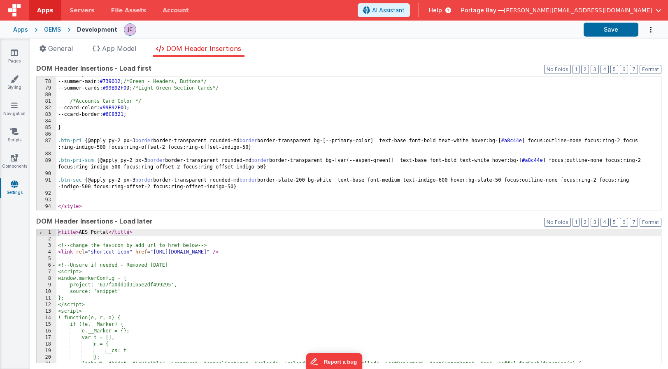
scroll to position [511, 0]
drag, startPoint x: 87, startPoint y: 232, endPoint x: 78, endPoint y: 231, distance: 9.5
click at [78, 231] on div "< title > AES Portal </ title > <!-- change the favicon by add url to href belo…" at bounding box center [358, 303] width 604 height 147
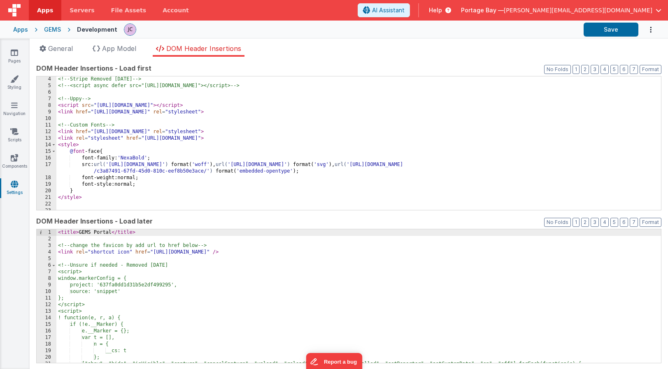
scroll to position [0, 0]
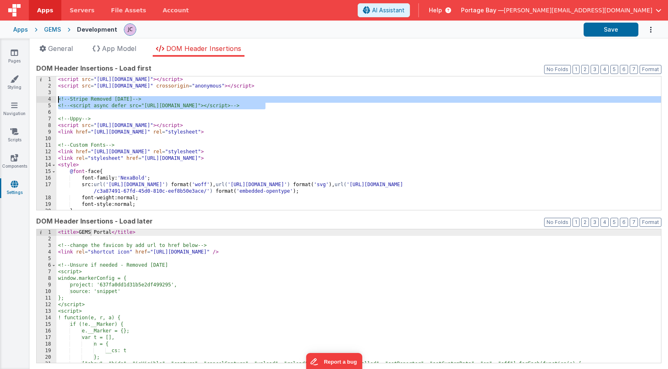
drag, startPoint x: 276, startPoint y: 105, endPoint x: 50, endPoint y: 97, distance: 226.0
click at [50, 97] on div "1 2 3 4 5 6 7 8 9 10 11 12 13 14 15 16 17 18 19 20 21 < script src = "[URL][DOM…" at bounding box center [348, 143] width 625 height 135
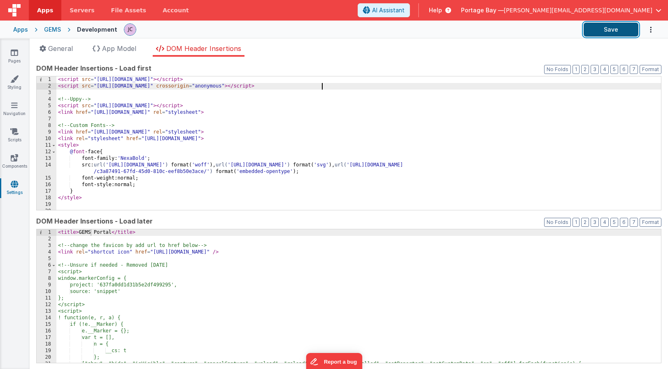
click at [608, 29] on button "Save" at bounding box center [610, 30] width 55 height 14
click at [13, 157] on icon at bounding box center [14, 158] width 7 height 8
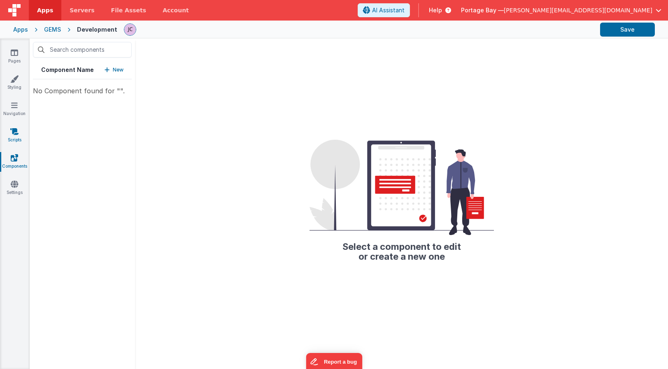
click at [13, 133] on icon at bounding box center [14, 132] width 8 height 8
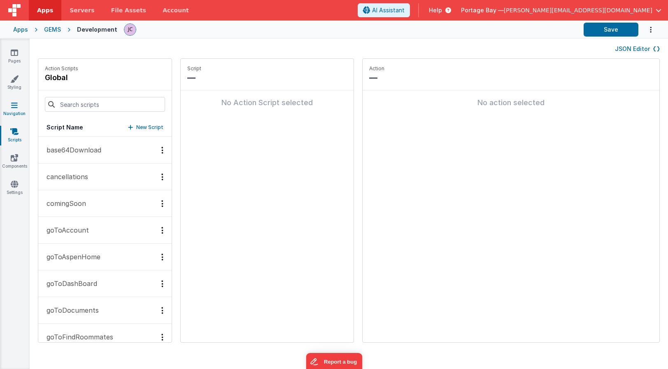
click at [17, 108] on icon at bounding box center [14, 105] width 7 height 8
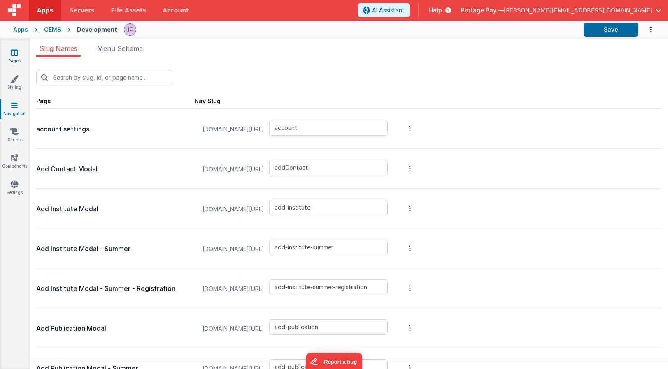
click at [12, 51] on icon at bounding box center [14, 53] width 7 height 8
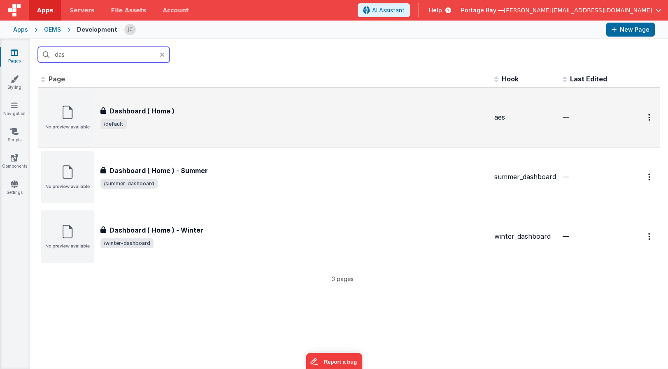
type input "das"
click at [276, 120] on span "/default" at bounding box center [293, 124] width 387 height 10
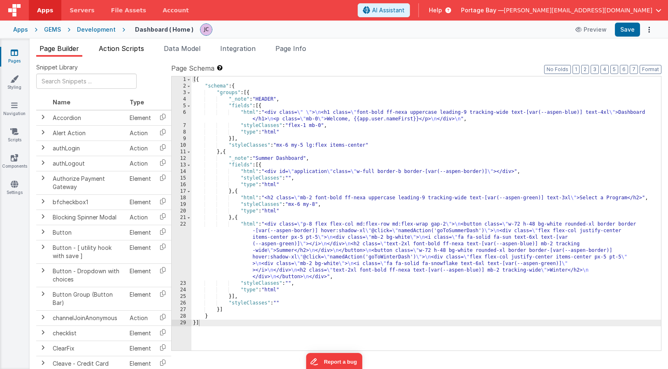
click at [120, 50] on span "Action Scripts" at bounding box center [121, 48] width 45 height 8
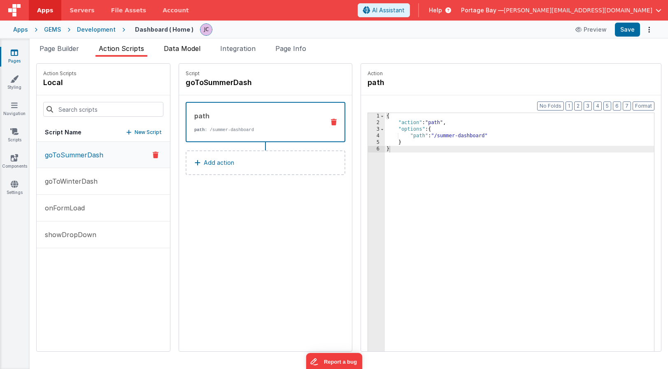
click at [189, 51] on span "Data Model" at bounding box center [182, 48] width 37 height 8
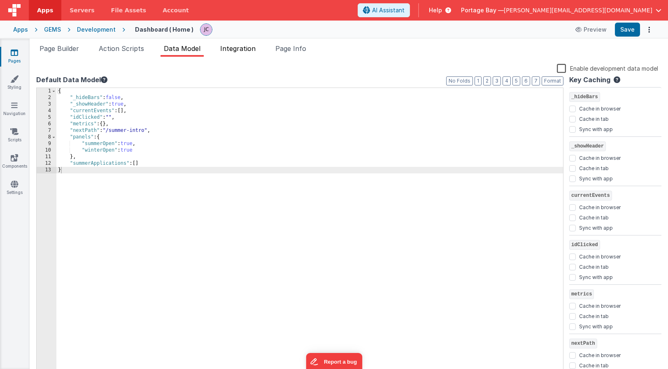
click at [249, 49] on span "Integration" at bounding box center [237, 48] width 35 height 8
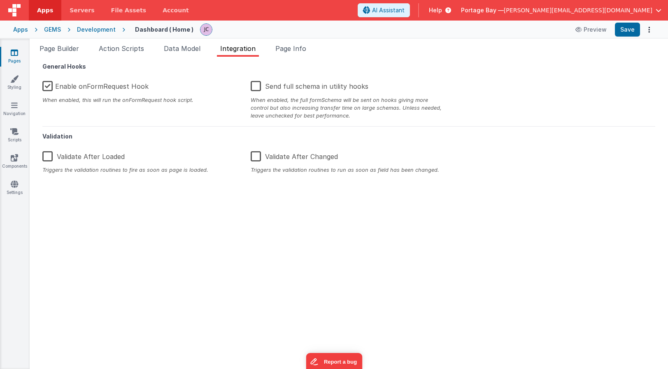
click at [47, 85] on label "Enable onFormRequest Hook" at bounding box center [95, 85] width 106 height 18
click at [0, 0] on input "Enable onFormRequest Hook" at bounding box center [0, 0] width 0 height 0
click at [295, 48] on span "Page Info" at bounding box center [290, 48] width 31 height 8
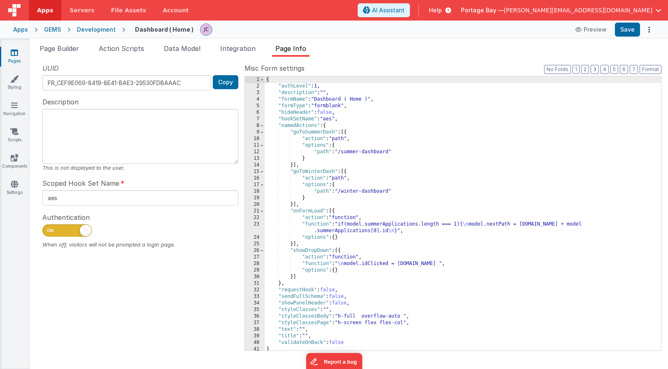
click at [87, 233] on span at bounding box center [86, 231] width 12 height 12
click at [49, 233] on input "checkbox" at bounding box center [45, 229] width 7 height 7
checkbox input "false"
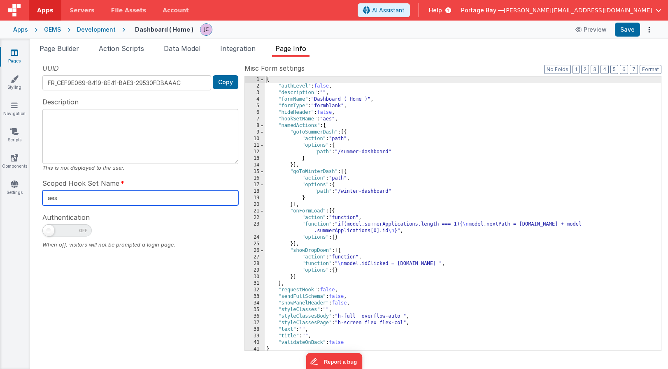
drag, startPoint x: 61, startPoint y: 198, endPoint x: 38, endPoint y: 197, distance: 23.1
click at [38, 197] on div "UUID FR_CEF9E069-8419-8E41-BAE3-29530FDBAAAC Copy Description This is not displ…" at bounding box center [140, 206] width 208 height 287
type input "gems"
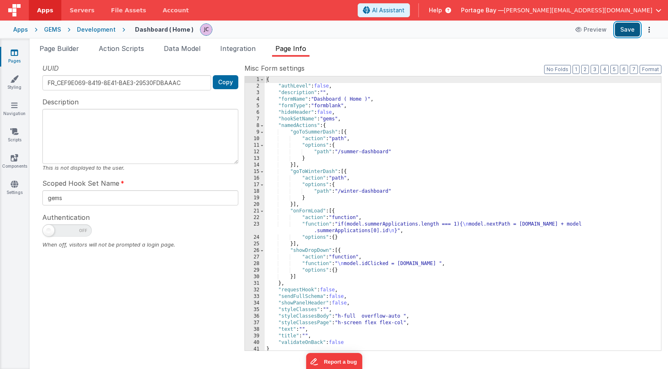
click at [628, 30] on button "Save" at bounding box center [627, 30] width 25 height 14
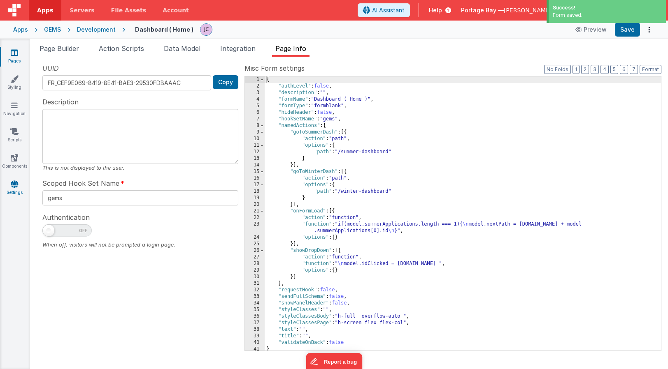
click at [14, 187] on icon at bounding box center [14, 184] width 7 height 8
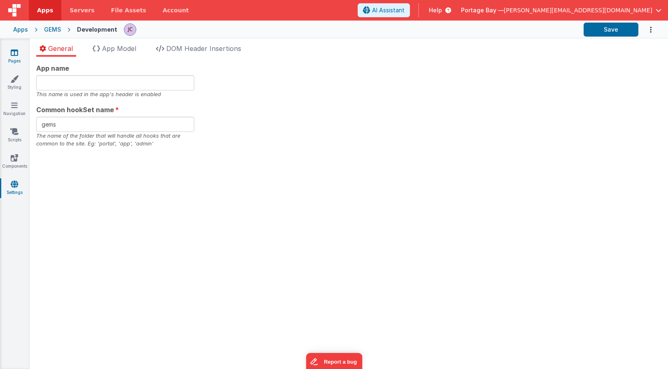
click at [14, 50] on icon at bounding box center [14, 53] width 7 height 8
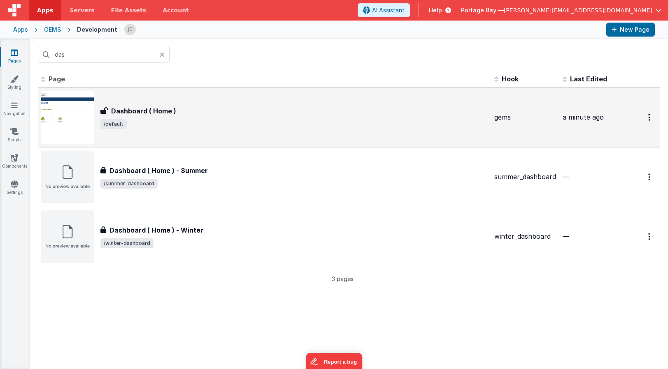
click at [365, 110] on div "Dashboard ( Home )" at bounding box center [293, 111] width 387 height 10
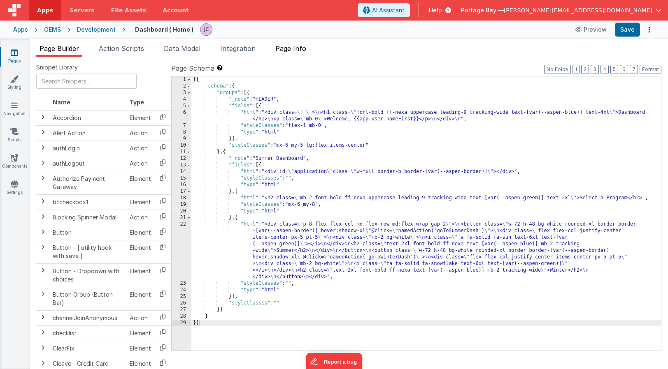
click at [306, 48] on span "Page Info" at bounding box center [290, 48] width 31 height 8
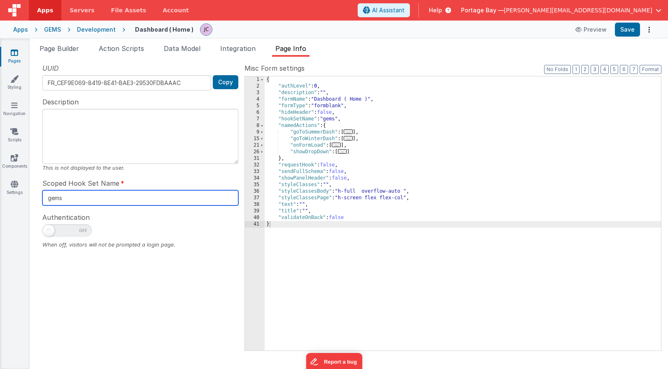
drag, startPoint x: 63, startPoint y: 199, endPoint x: 47, endPoint y: 196, distance: 16.3
click at [47, 196] on input "gems" at bounding box center [140, 197] width 196 height 15
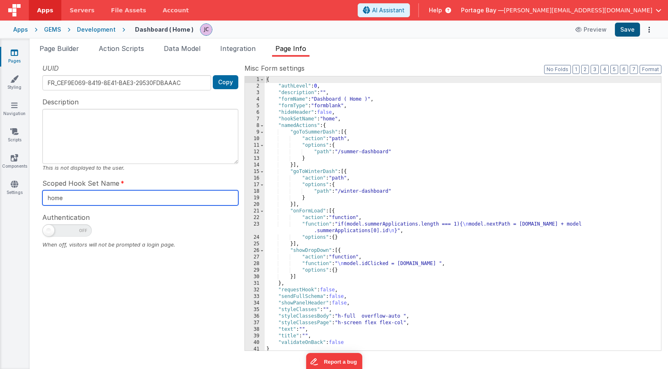
type input "home"
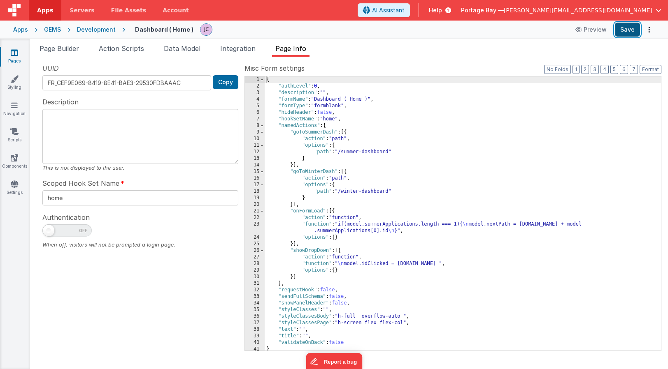
click at [625, 32] on button "Save" at bounding box center [627, 30] width 25 height 14
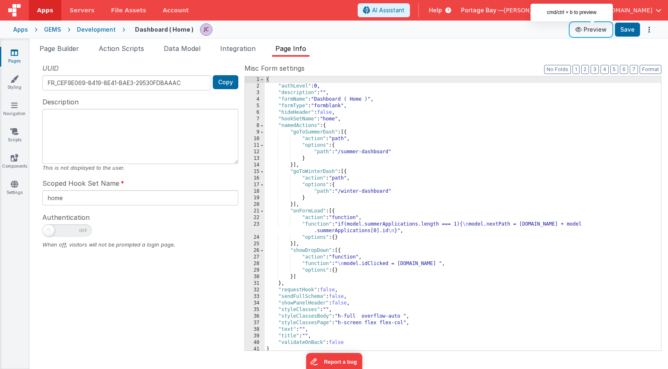
click at [593, 32] on button "Preview" at bounding box center [590, 29] width 41 height 13
